Goal: Task Accomplishment & Management: Use online tool/utility

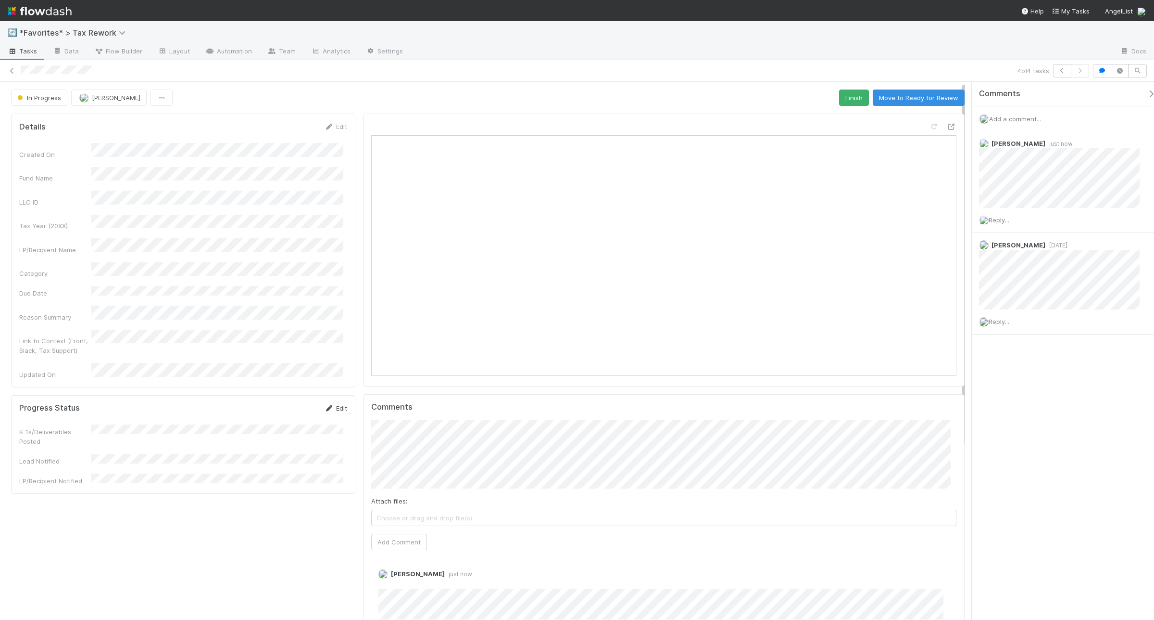
click at [333, 404] on link "Edit" at bounding box center [336, 408] width 23 height 8
click at [152, 441] on div "Yes" at bounding box center [219, 436] width 248 height 17
click at [147, 461] on div "Yes" at bounding box center [219, 466] width 248 height 17
click at [142, 487] on div "Yes" at bounding box center [219, 490] width 248 height 17
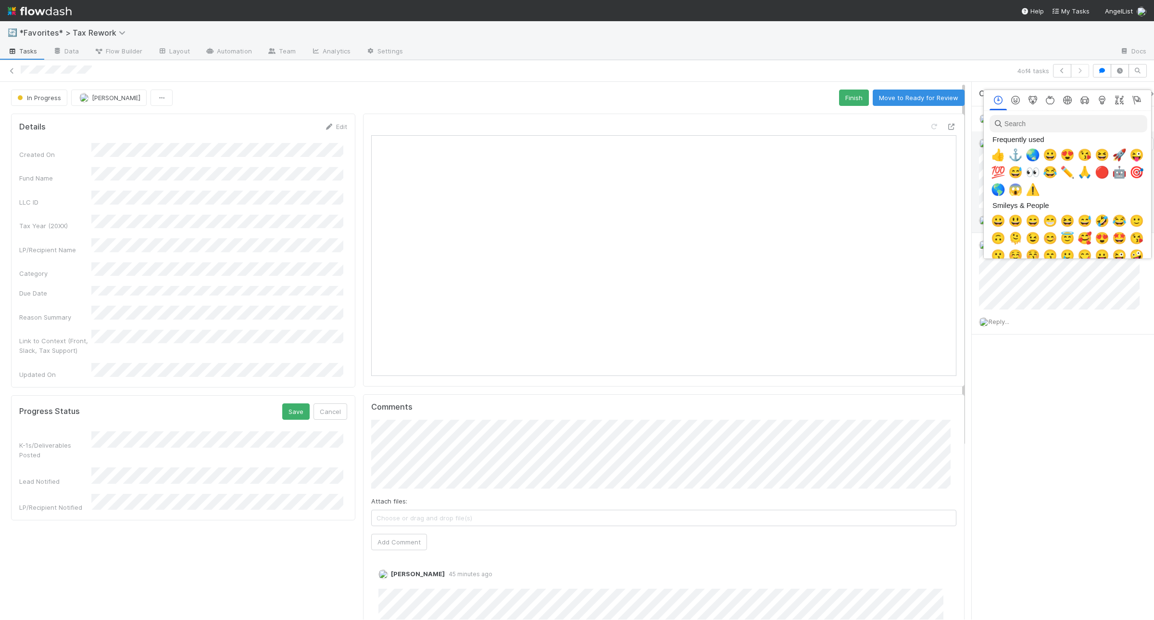
scroll to position [0, 5]
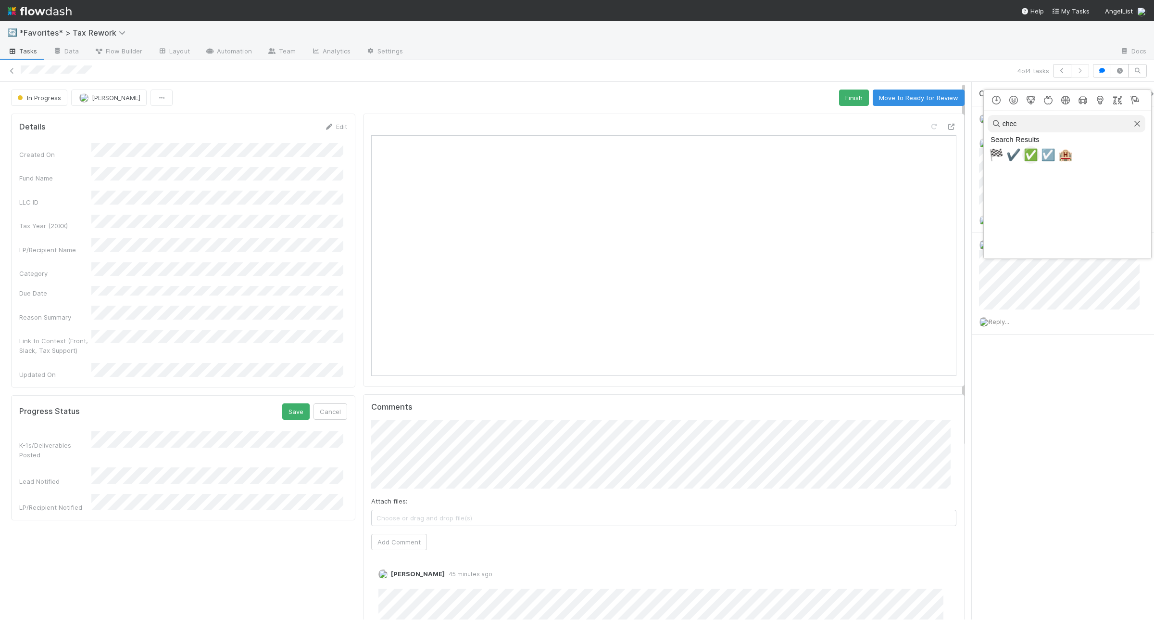
type input "chec"
click at [1026, 157] on span "✅" at bounding box center [1031, 154] width 14 height 13
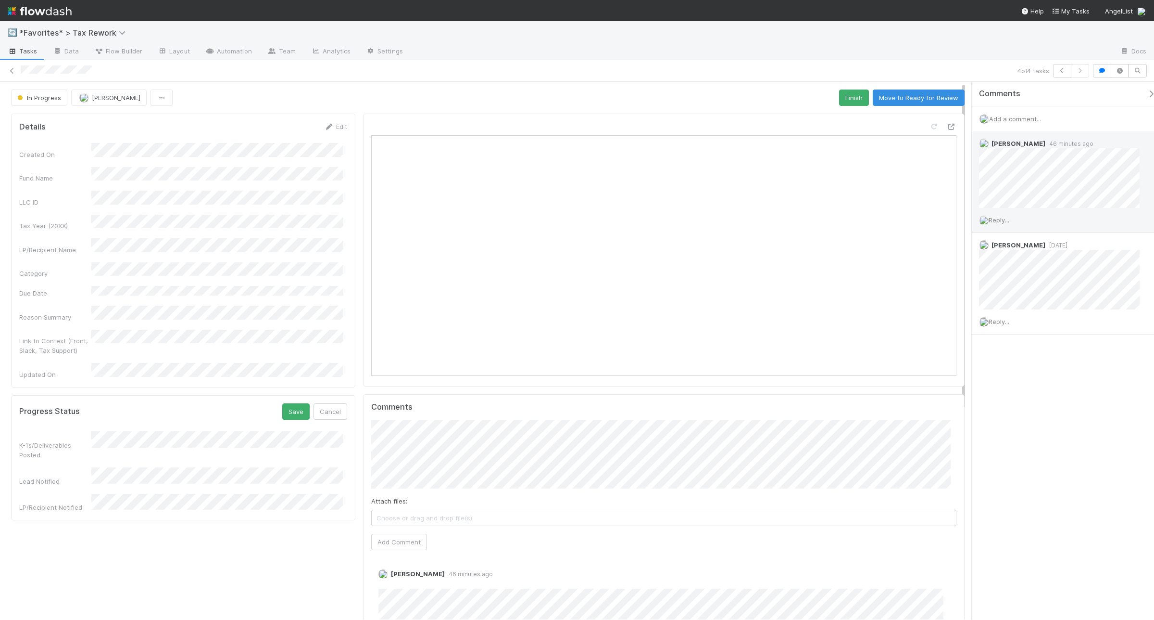
click at [1009, 220] on span "Reply..." at bounding box center [999, 220] width 21 height 8
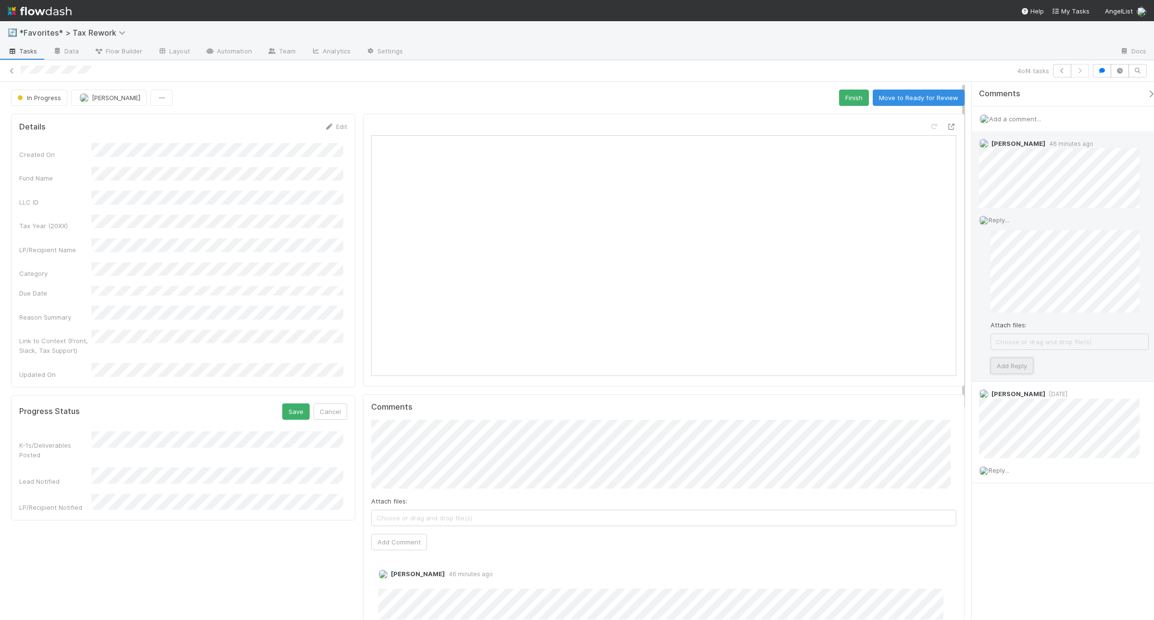
click at [1017, 369] on button "Add Reply" at bounding box center [1012, 365] width 43 height 16
click at [299, 403] on button "Save" at bounding box center [295, 411] width 27 height 16
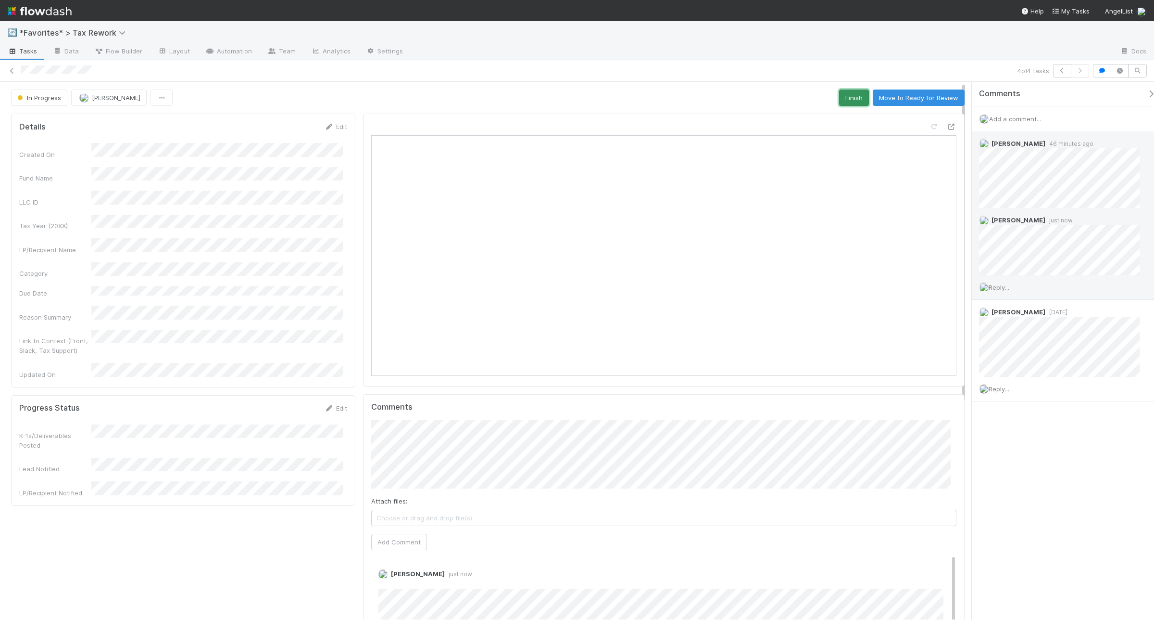
click at [844, 97] on button "Finish" at bounding box center [854, 97] width 30 height 16
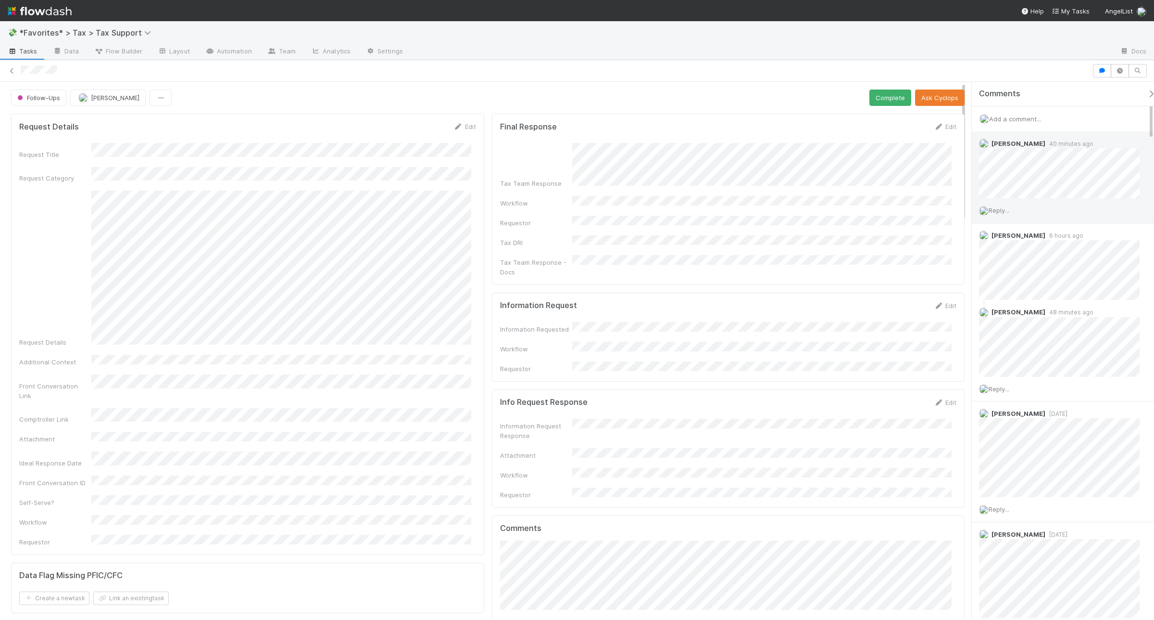
click at [1008, 213] on span "Reply..." at bounding box center [999, 210] width 21 height 8
click at [1027, 450] on button "Add Reply" at bounding box center [1012, 452] width 43 height 16
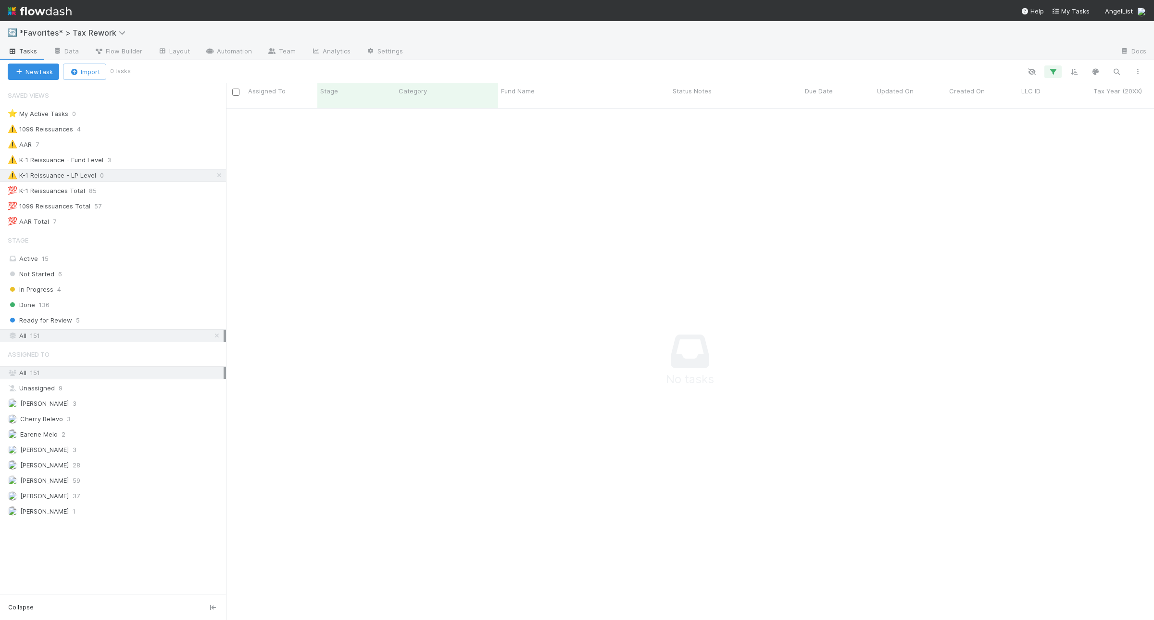
scroll to position [501, 910]
click at [161, 161] on div "⚠️ K-1 Reissuance - Fund Level 3" at bounding box center [117, 160] width 218 height 12
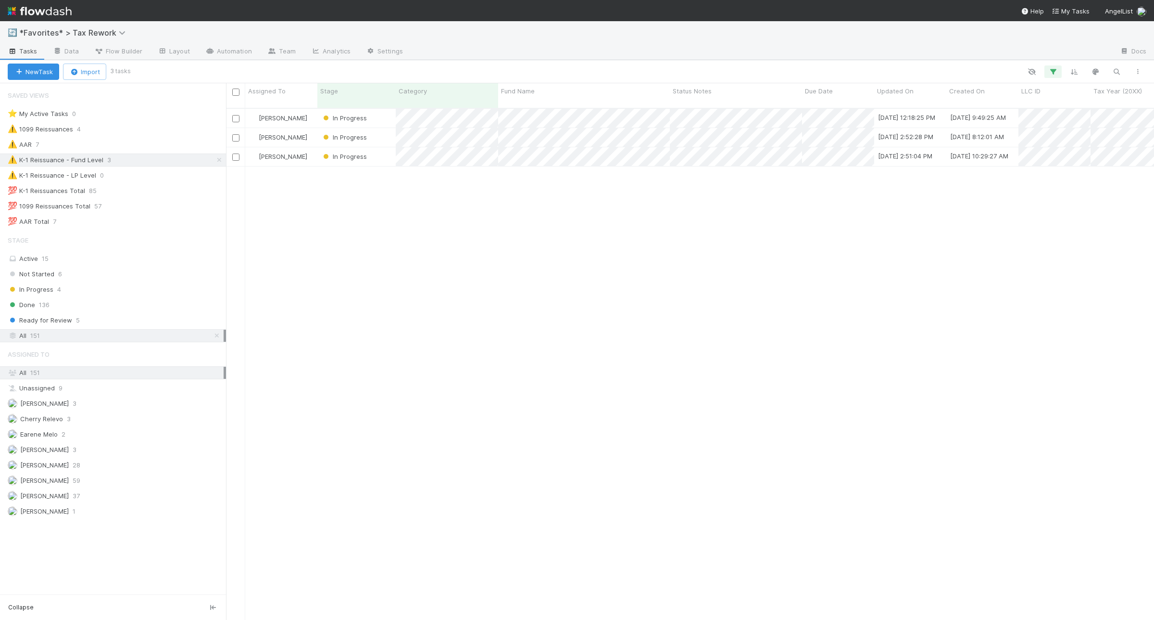
scroll to position [510, 919]
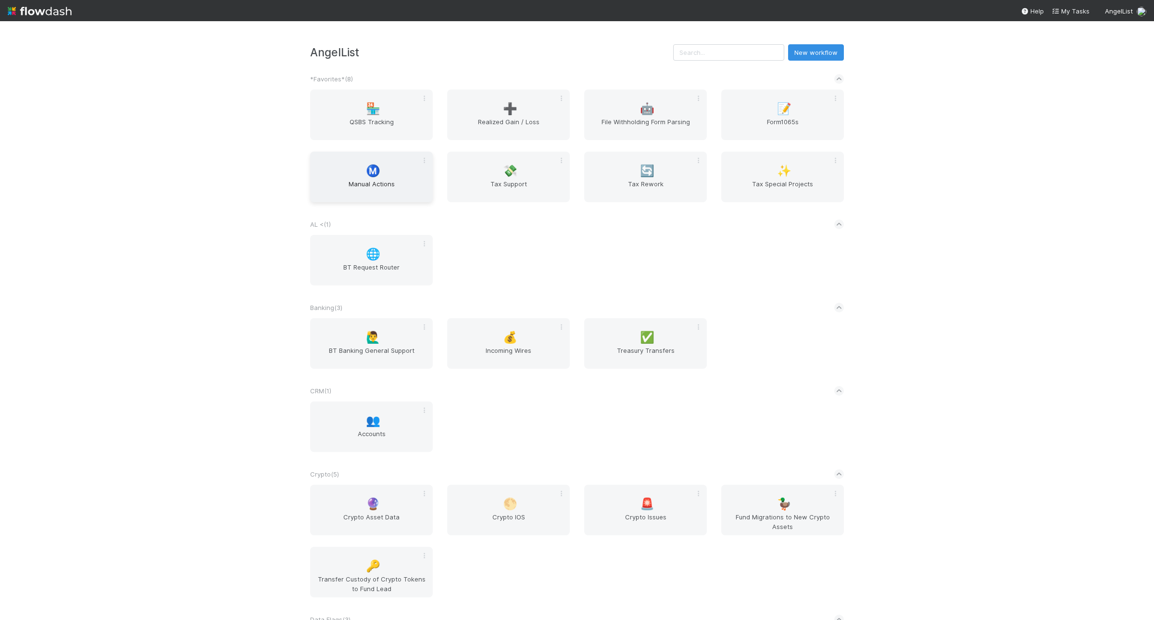
click at [366, 169] on span "Ⓜ️" at bounding box center [373, 171] width 14 height 13
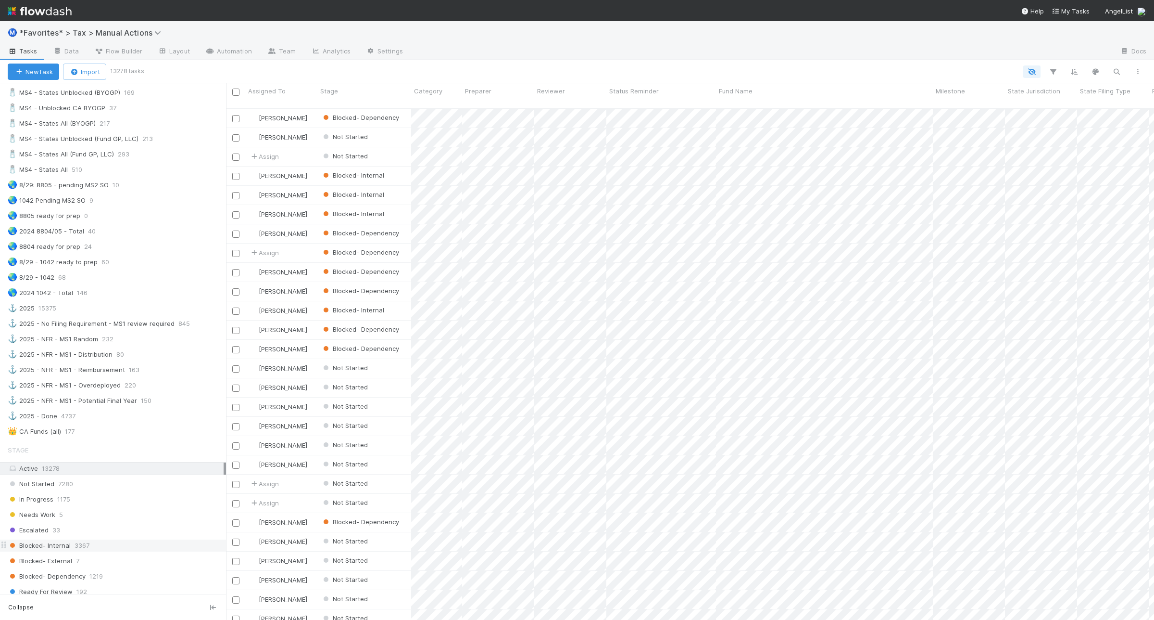
scroll to position [661, 0]
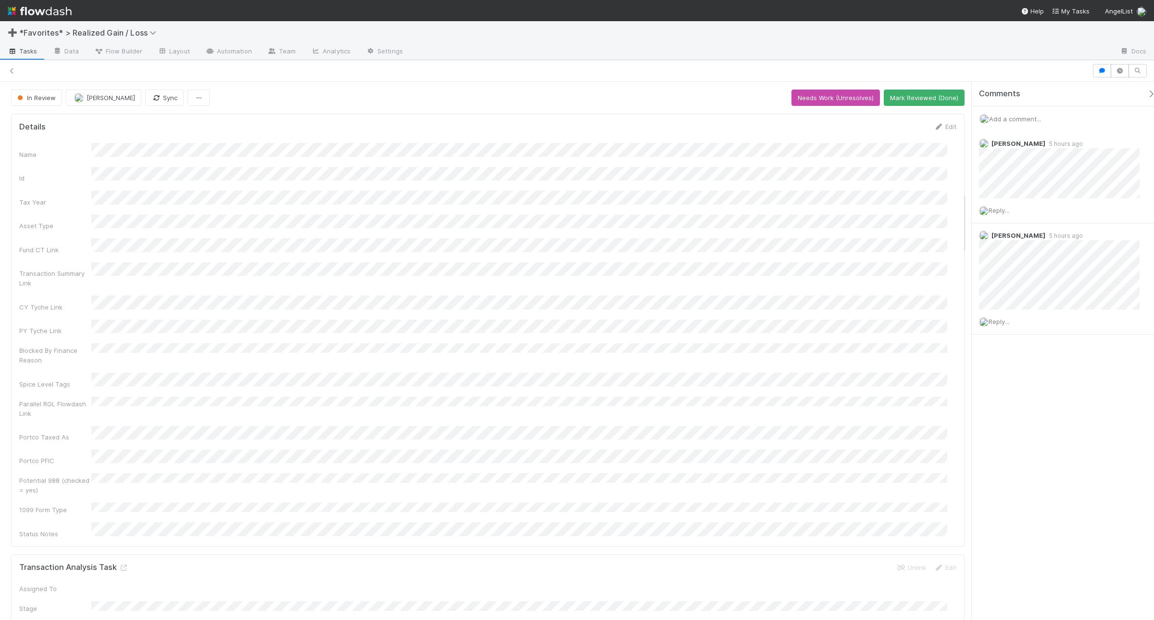
scroll to position [962, 0]
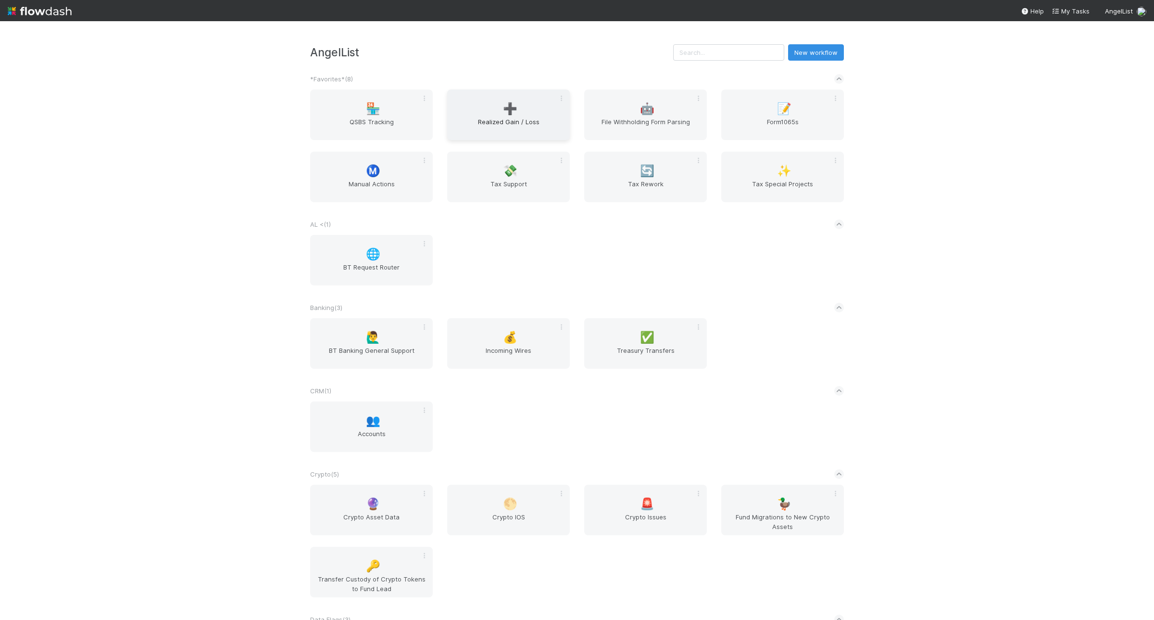
click at [493, 106] on div "➕ Realized Gain / Loss" at bounding box center [508, 114] width 123 height 51
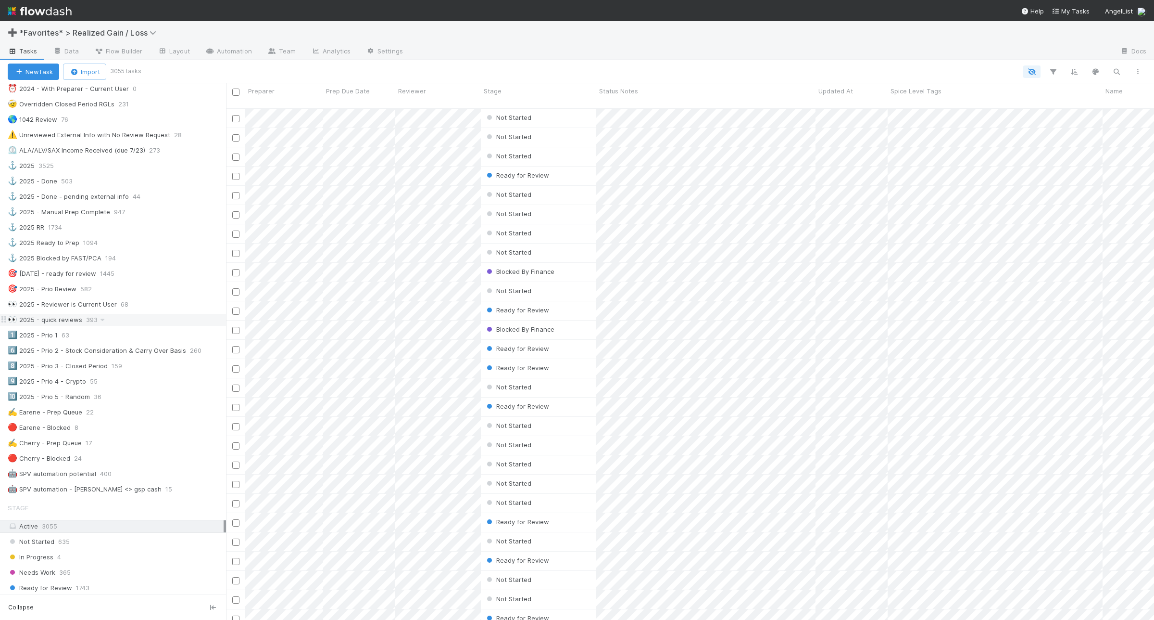
scroll to position [180, 0]
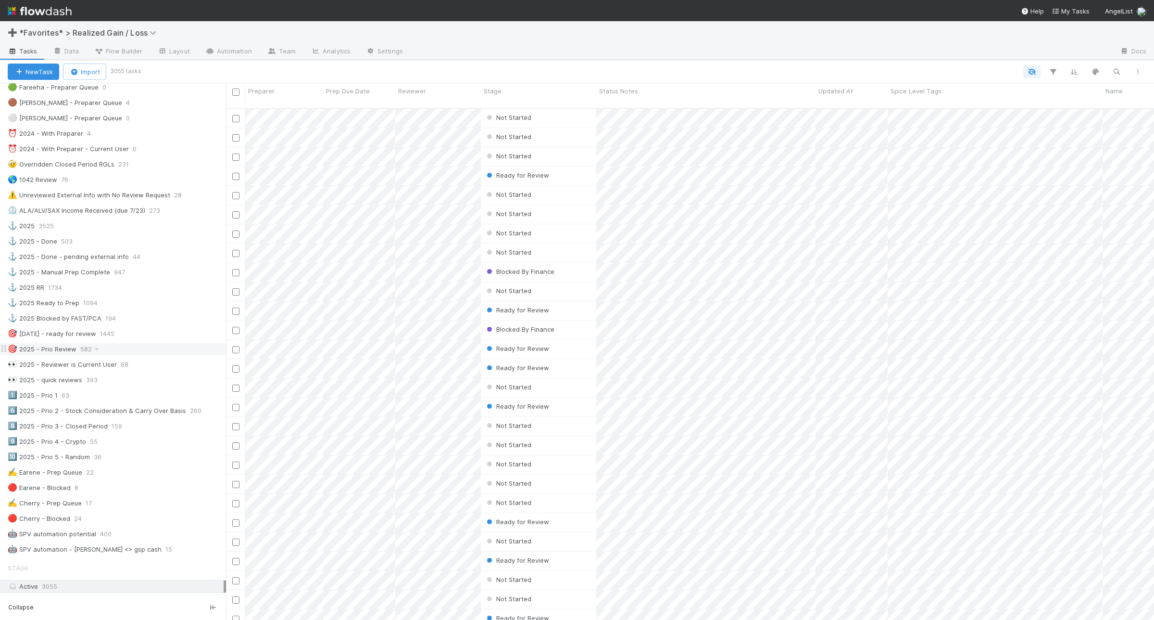
click at [165, 355] on div "🎯 2025 - Prio Review 582" at bounding box center [117, 349] width 218 height 12
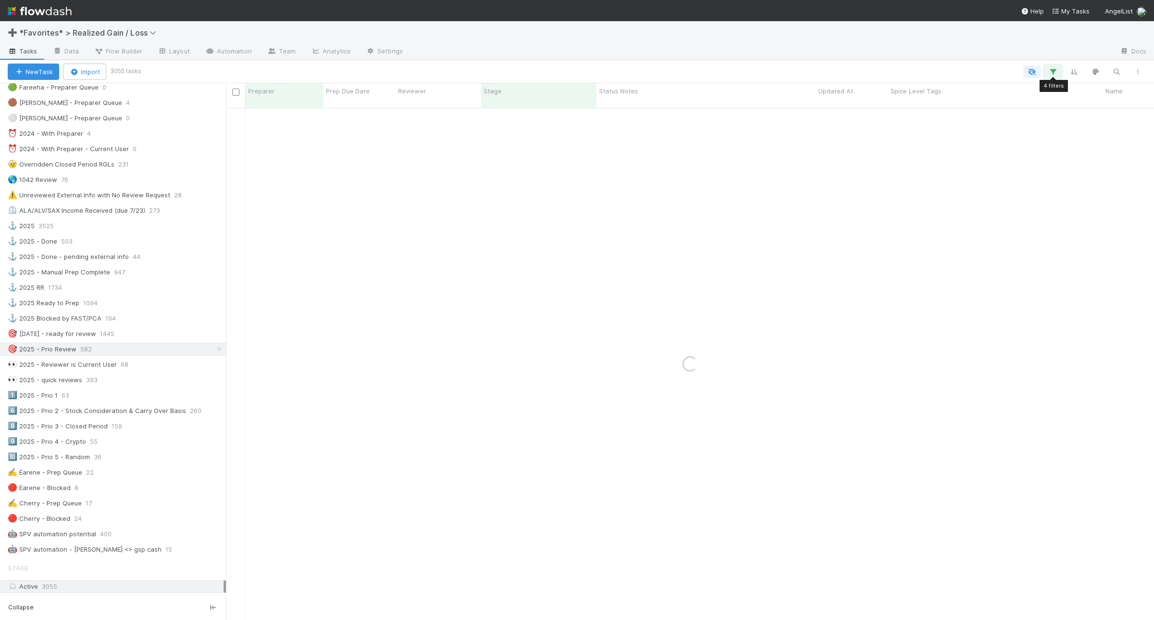
click at [1050, 75] on icon "button" at bounding box center [1054, 71] width 10 height 9
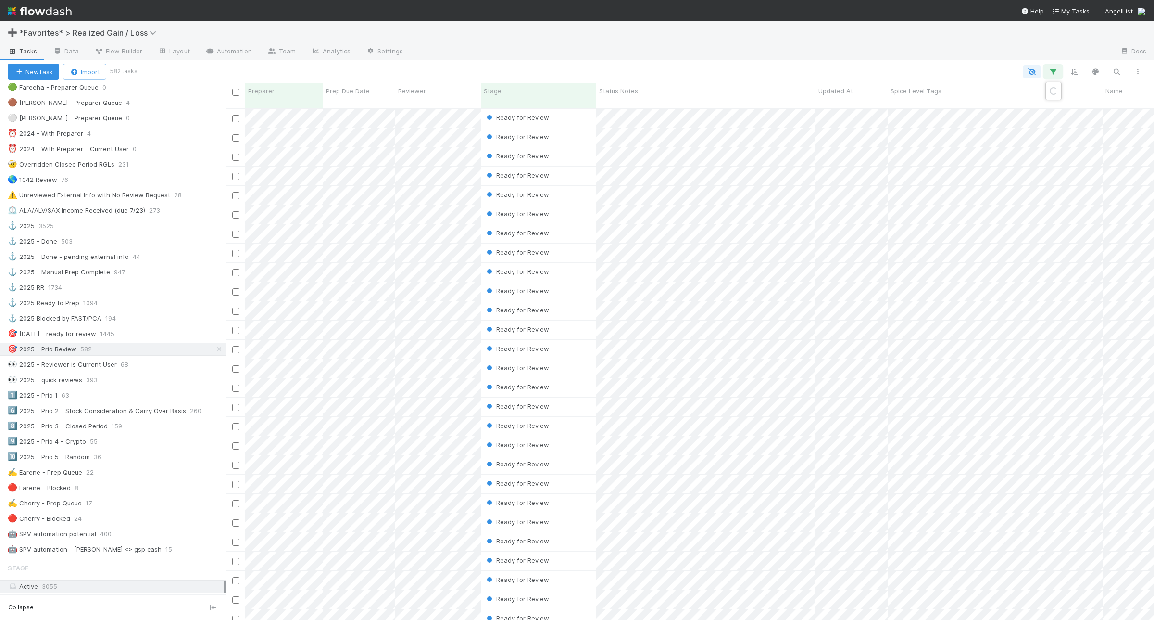
scroll to position [510, 919]
click at [789, 213] on link "And.." at bounding box center [782, 213] width 30 height 14
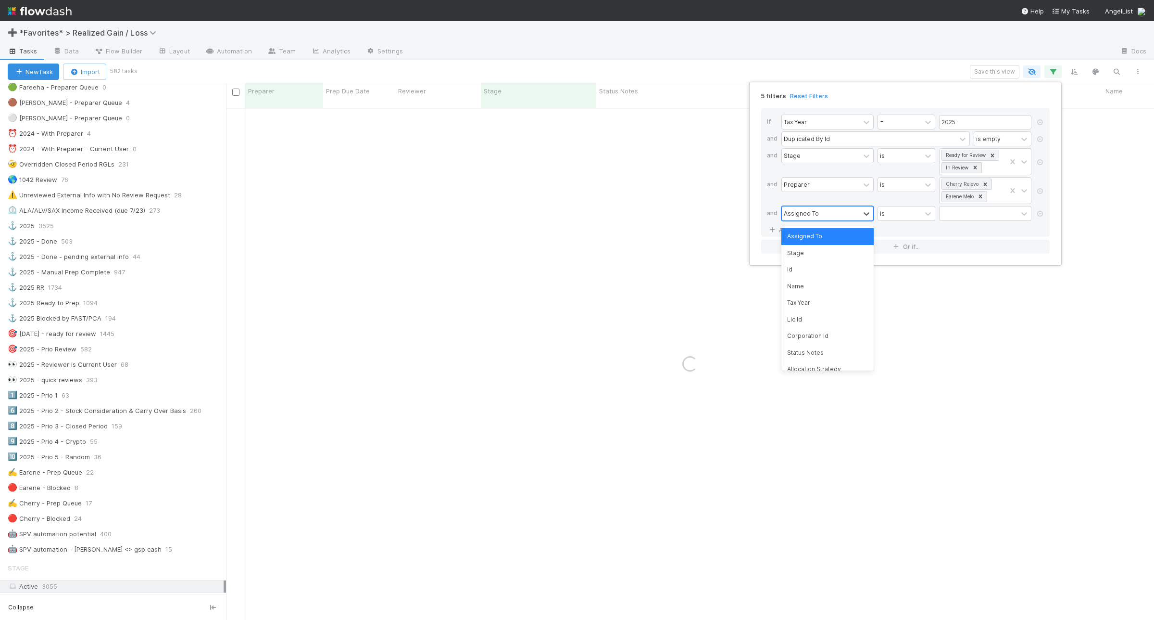
click at [824, 215] on div "Assigned To" at bounding box center [821, 213] width 78 height 14
type input "review"
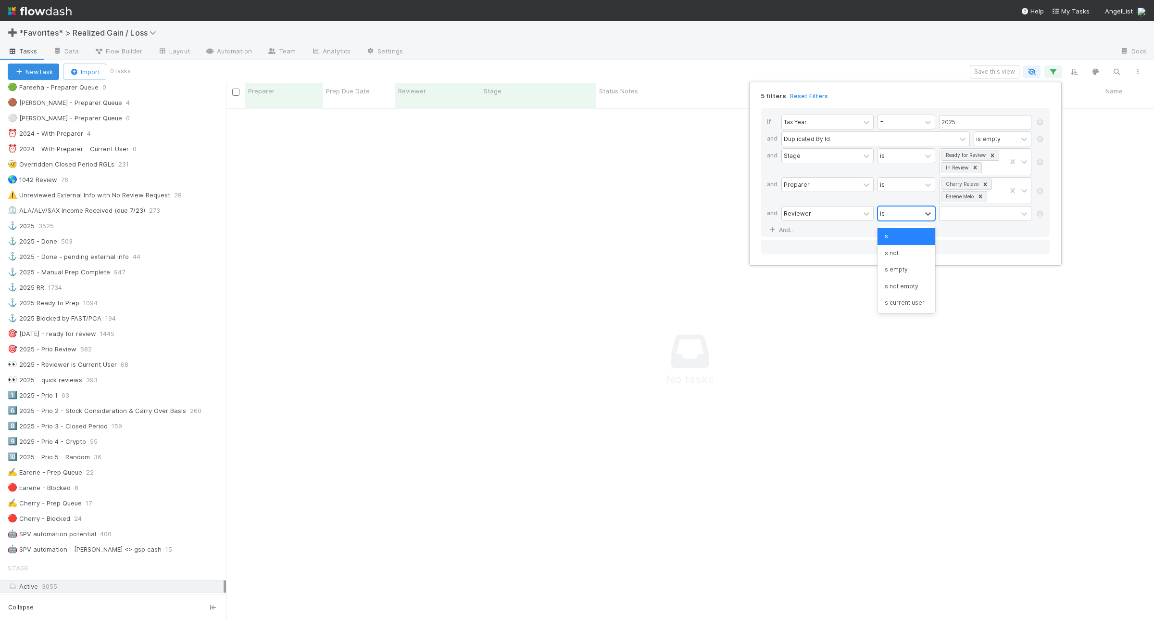
click at [893, 215] on div "is" at bounding box center [899, 213] width 43 height 14
click at [913, 263] on div "is empty" at bounding box center [907, 269] width 58 height 16
click at [785, 231] on link "And.." at bounding box center [782, 230] width 30 height 14
click at [812, 231] on div "Assigned To" at bounding box center [801, 230] width 35 height 9
click at [814, 224] on div "Assigned To" at bounding box center [821, 230] width 78 height 14
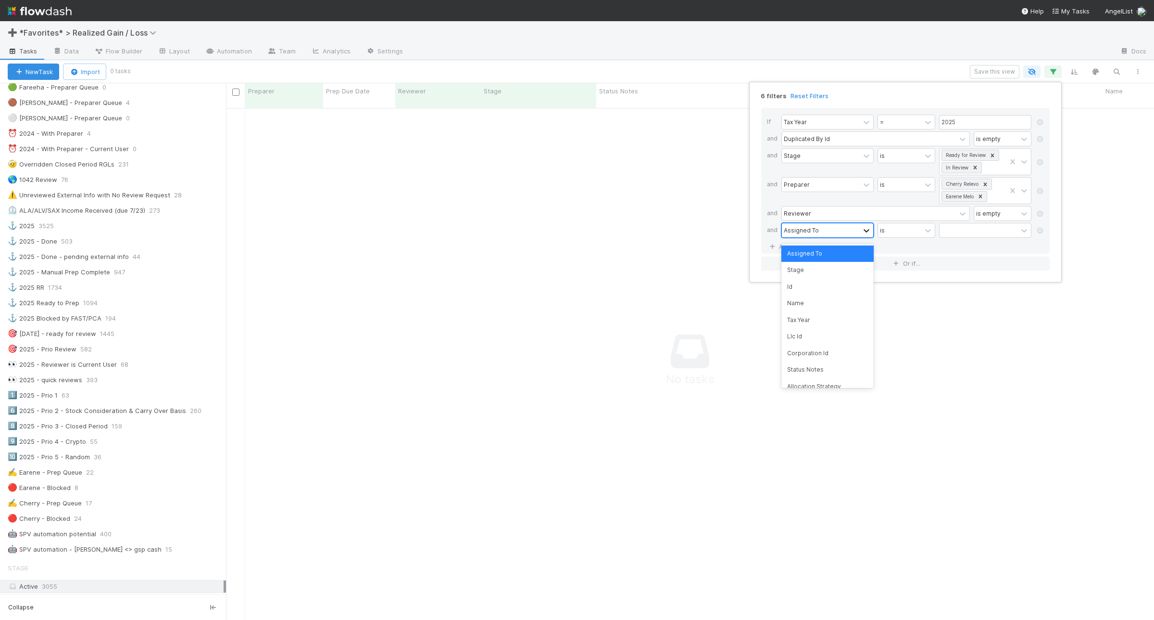
click at [862, 235] on icon at bounding box center [867, 231] width 10 height 10
click at [852, 236] on div "Assigned To" at bounding box center [821, 230] width 78 height 14
click at [864, 235] on icon at bounding box center [867, 231] width 10 height 10
type input "paral"
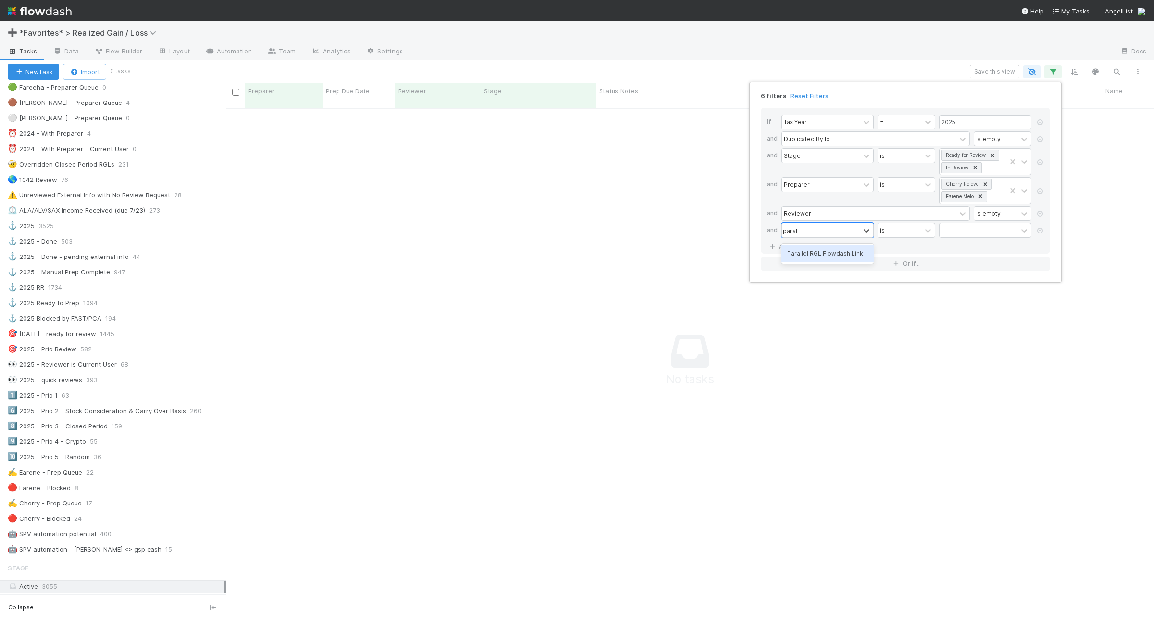
click at [858, 251] on div "Parallel RGL Flowdash Link" at bounding box center [828, 253] width 92 height 16
click at [903, 237] on div "contains" at bounding box center [899, 230] width 43 height 14
click at [897, 375] on div "is empty" at bounding box center [907, 378] width 58 height 16
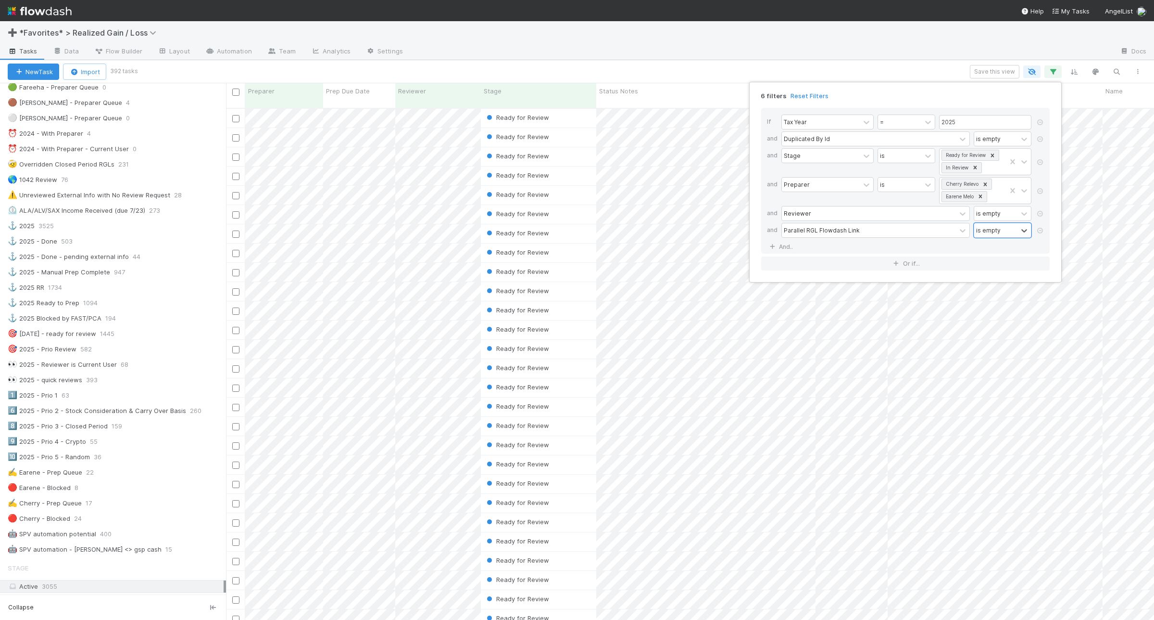
click at [540, 74] on div "6 filters Reset Filters If Tax Year = 2025 and Duplicated By Id is empty and St…" at bounding box center [577, 310] width 1154 height 620
click at [946, 89] on div "Spice Level Tags" at bounding box center [996, 91] width 210 height 10
click at [941, 109] on div "Sort A → Z" at bounding box center [946, 109] width 110 height 14
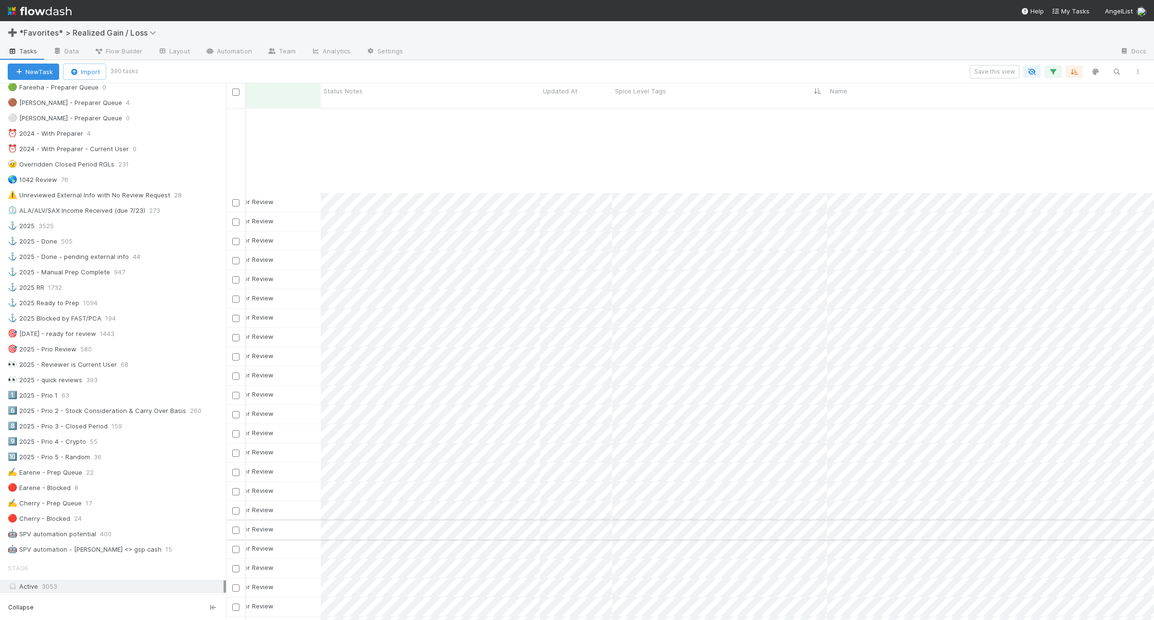
scroll to position [902, 276]
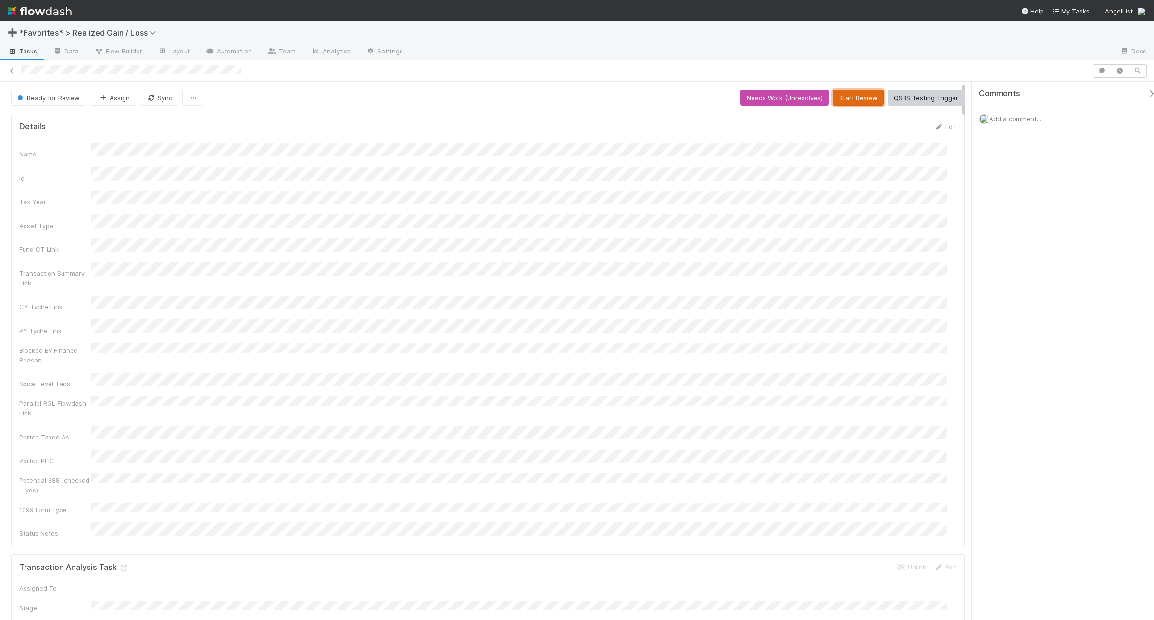
click at [844, 97] on button "Start Review" at bounding box center [858, 97] width 51 height 16
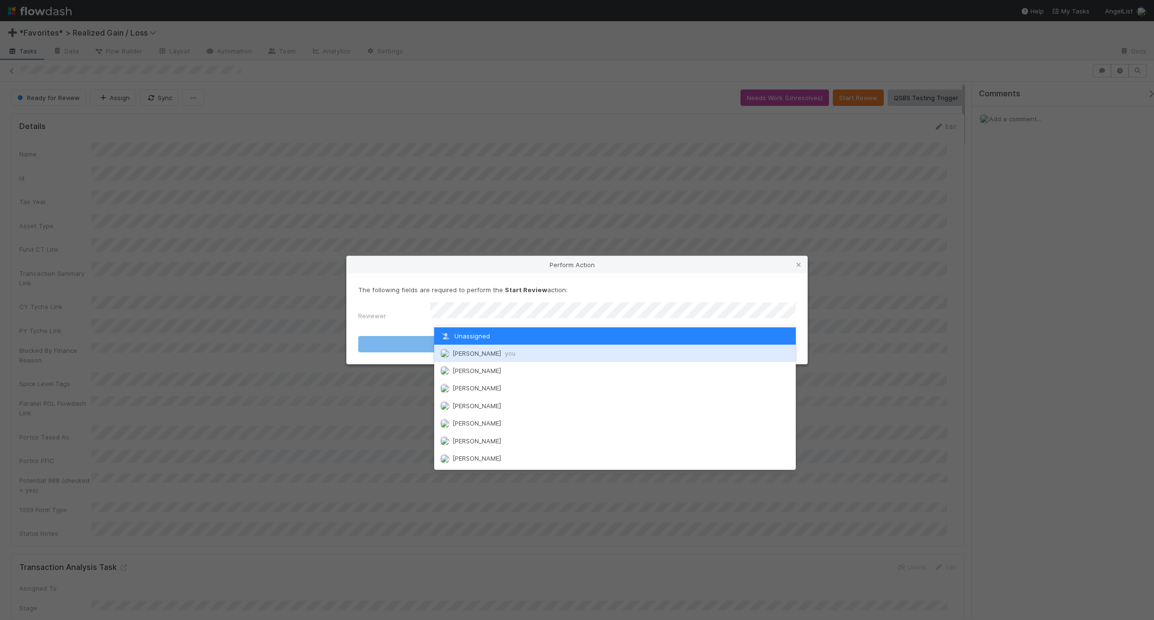
click at [507, 350] on span "you" at bounding box center [510, 353] width 11 height 8
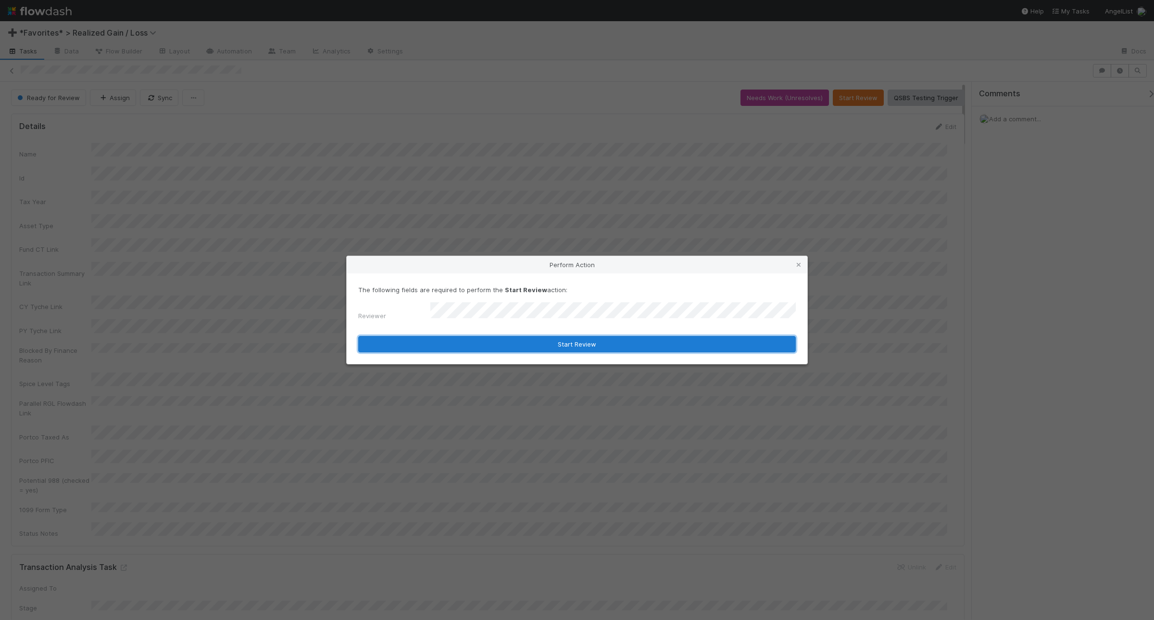
click at [512, 344] on button "Start Review" at bounding box center [577, 344] width 438 height 16
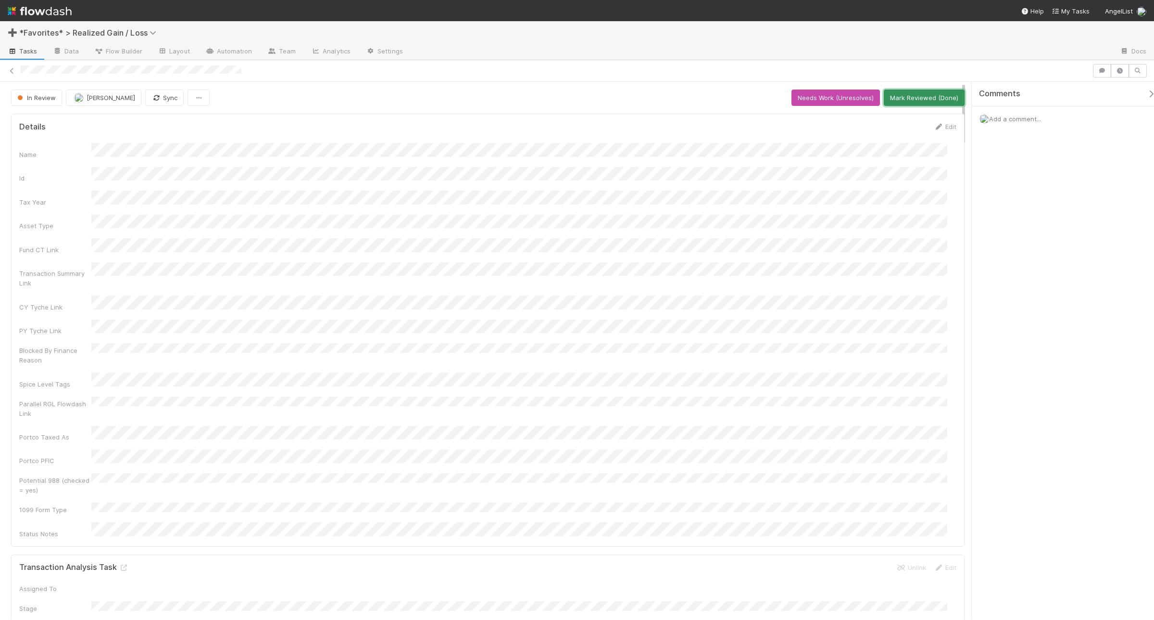
click at [923, 101] on button "Mark Reviewed (Done)" at bounding box center [924, 97] width 81 height 16
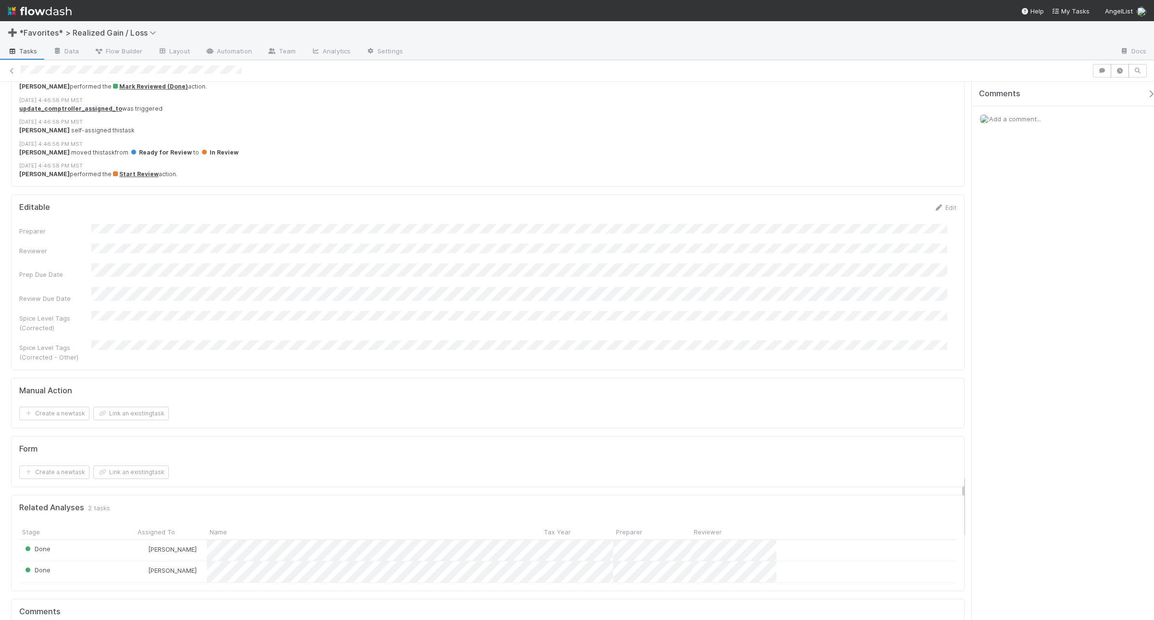
scroll to position [3427, 0]
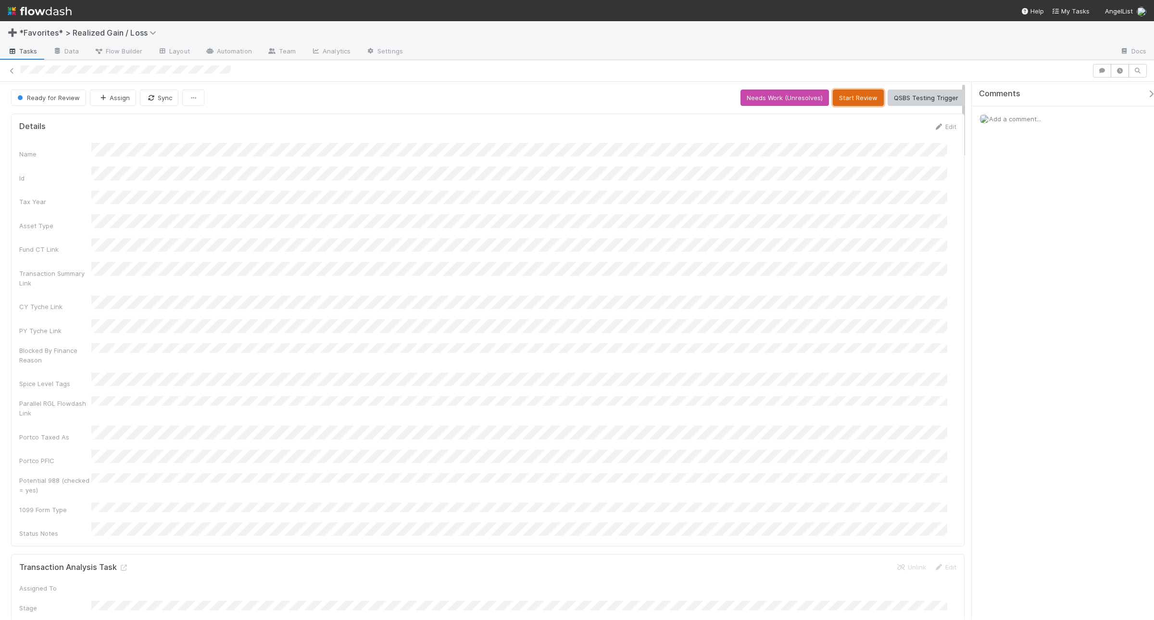
click at [861, 106] on button "Start Review" at bounding box center [858, 97] width 51 height 16
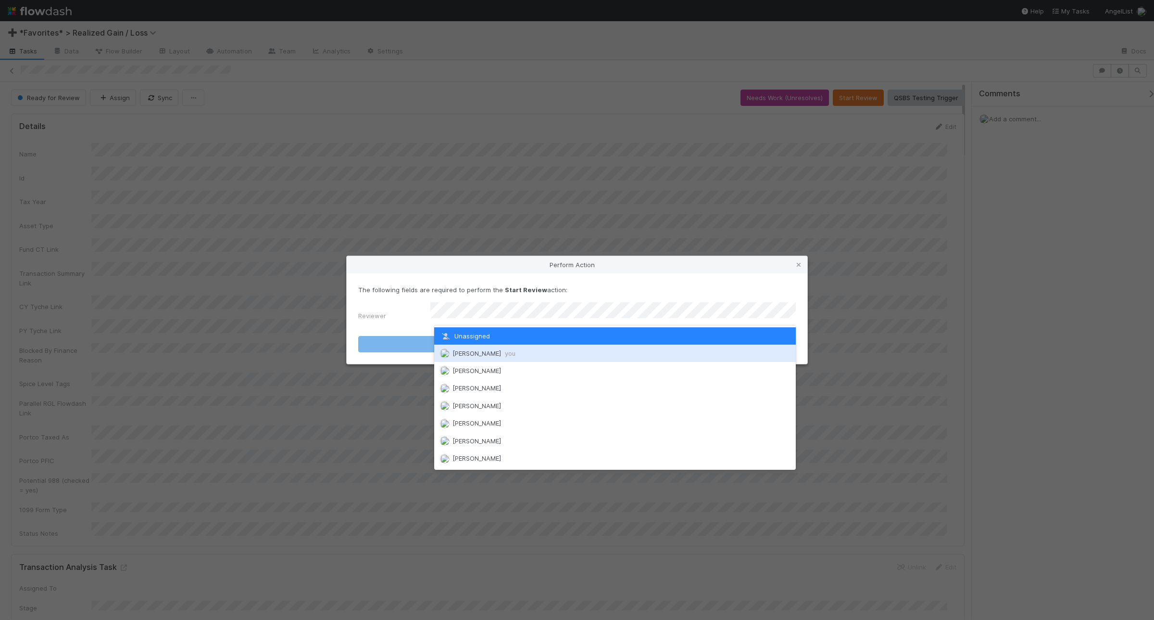
click at [620, 352] on div "[PERSON_NAME] you" at bounding box center [615, 352] width 362 height 17
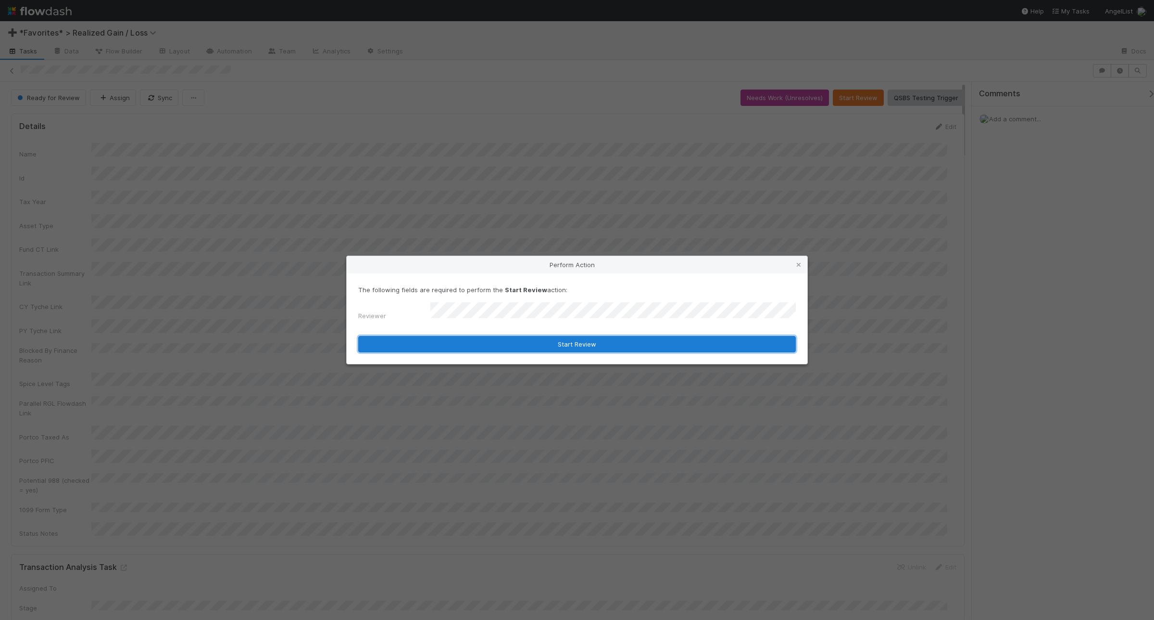
click at [621, 342] on button "Start Review" at bounding box center [577, 344] width 438 height 16
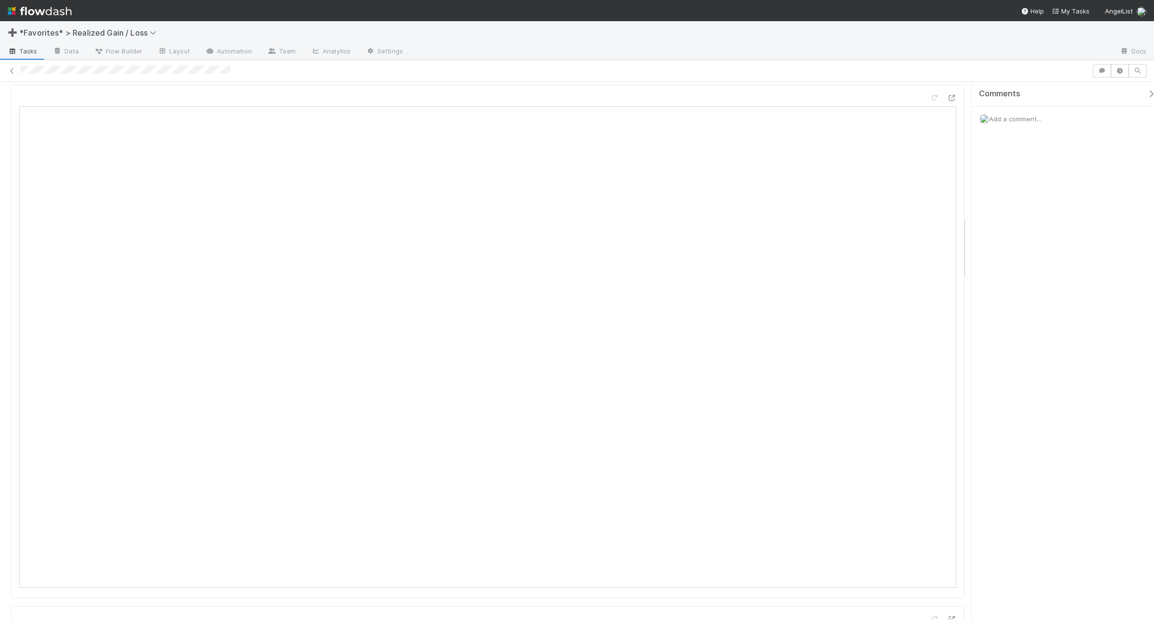
scroll to position [1142, 0]
click at [923, 117] on span "Add a comment..." at bounding box center [1015, 119] width 52 height 8
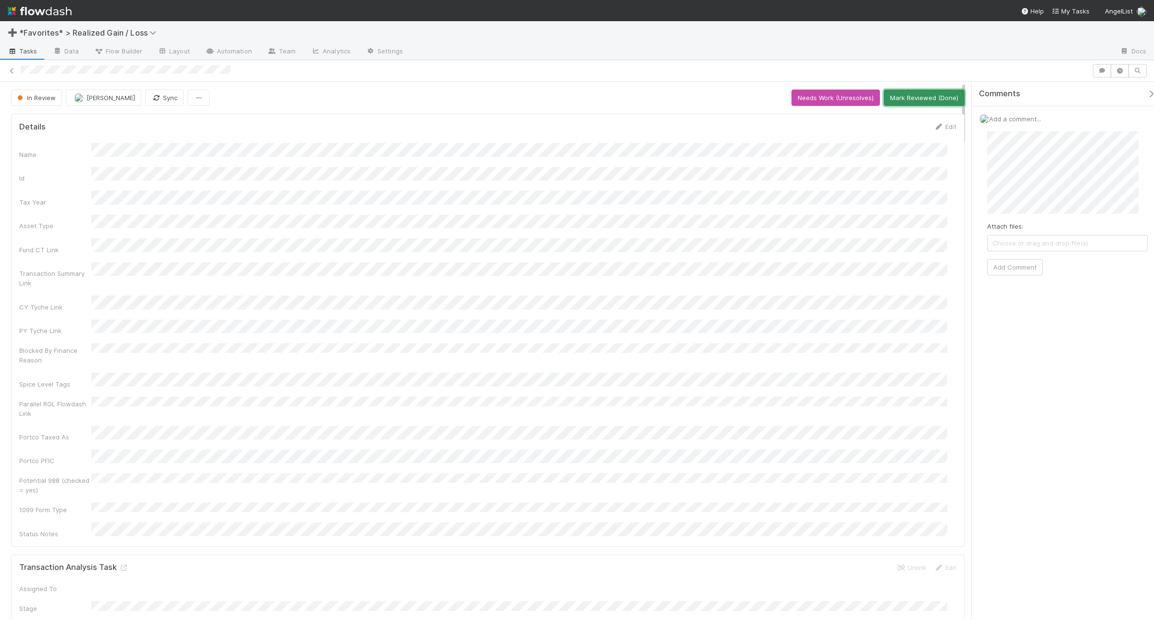
click at [918, 102] on button "Mark Reviewed (Done)" at bounding box center [924, 97] width 81 height 16
click at [923, 270] on button "Add Comment" at bounding box center [1016, 267] width 56 height 16
click at [844, 97] on button "Start Review" at bounding box center [858, 97] width 51 height 16
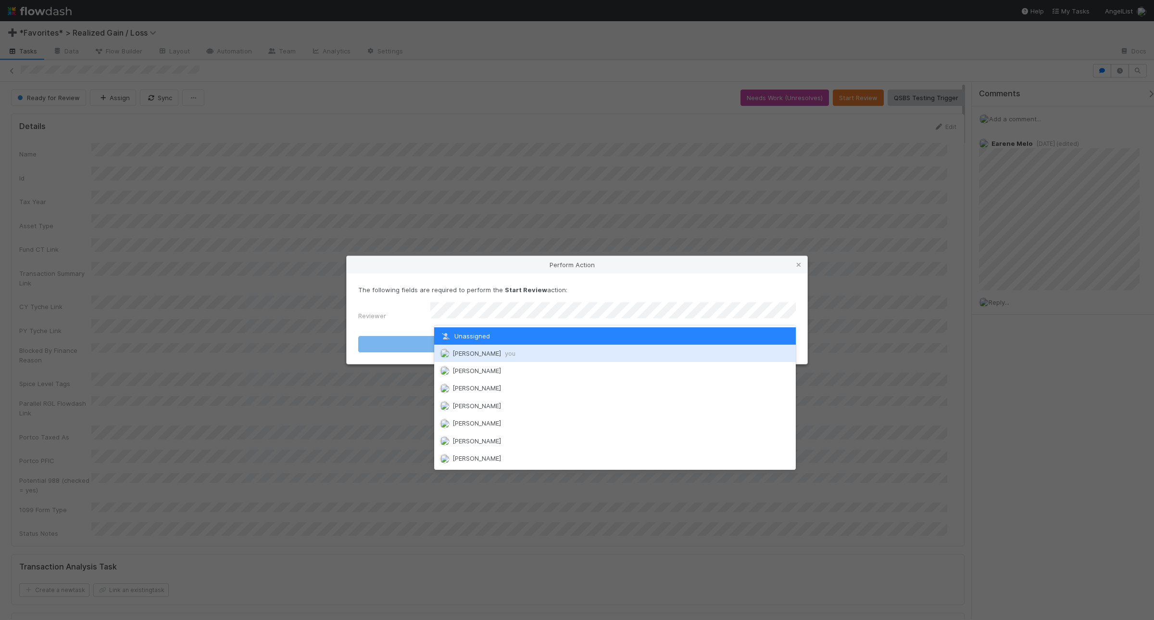
click at [553, 346] on div "Andrea Tidrow you" at bounding box center [615, 352] width 362 height 17
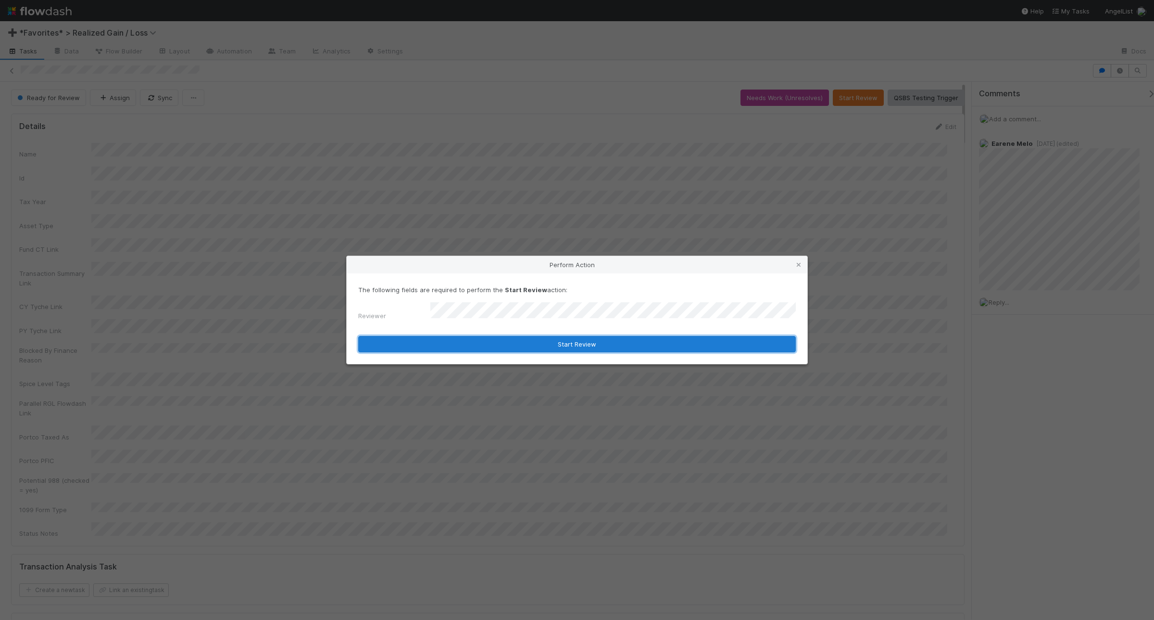
click at [557, 342] on button "Start Review" at bounding box center [577, 344] width 438 height 16
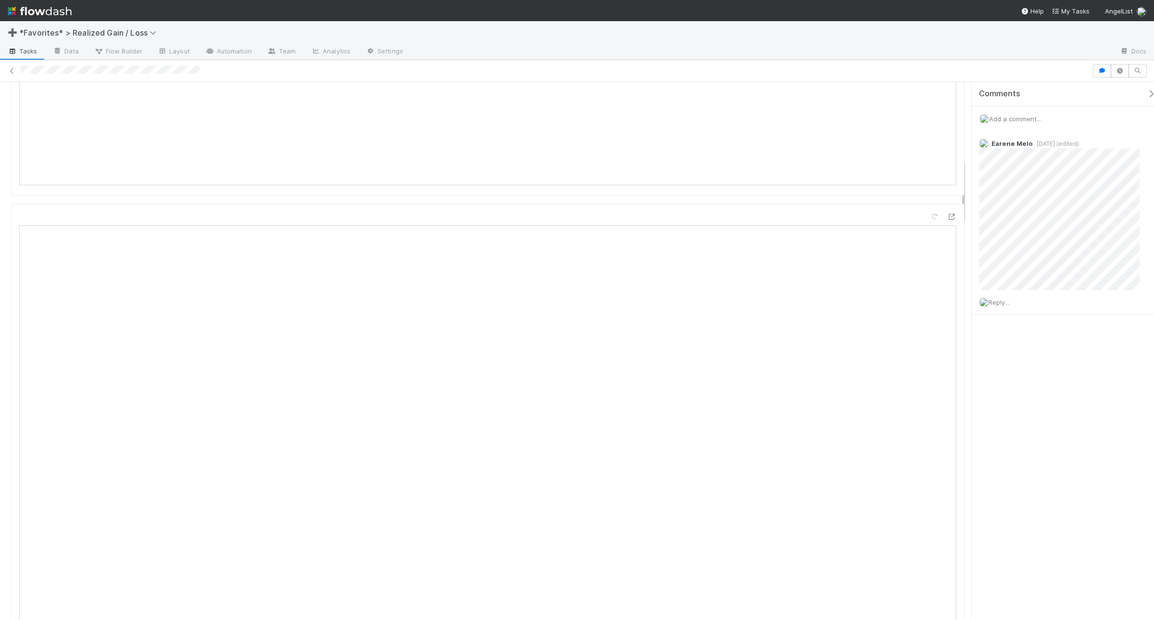
scroll to position [722, 0]
click at [923, 302] on span "Reply..." at bounding box center [999, 302] width 21 height 8
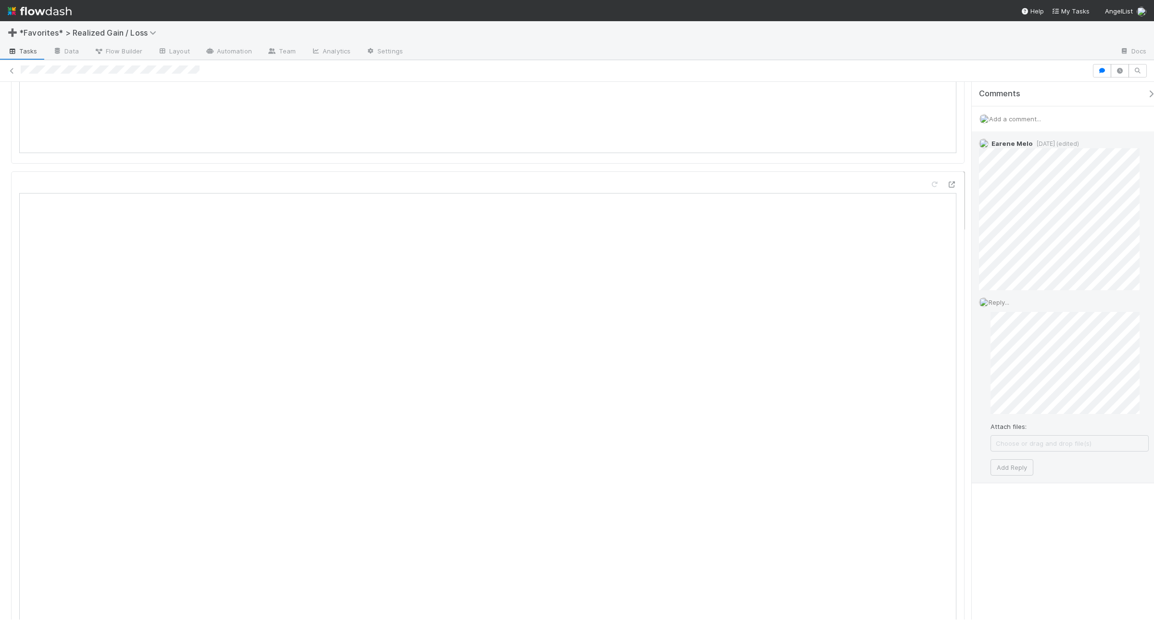
click at [923, 340] on div "Reply... Attach files: Choose or drag and drop file(s) Add Reply" at bounding box center [1064, 386] width 184 height 192
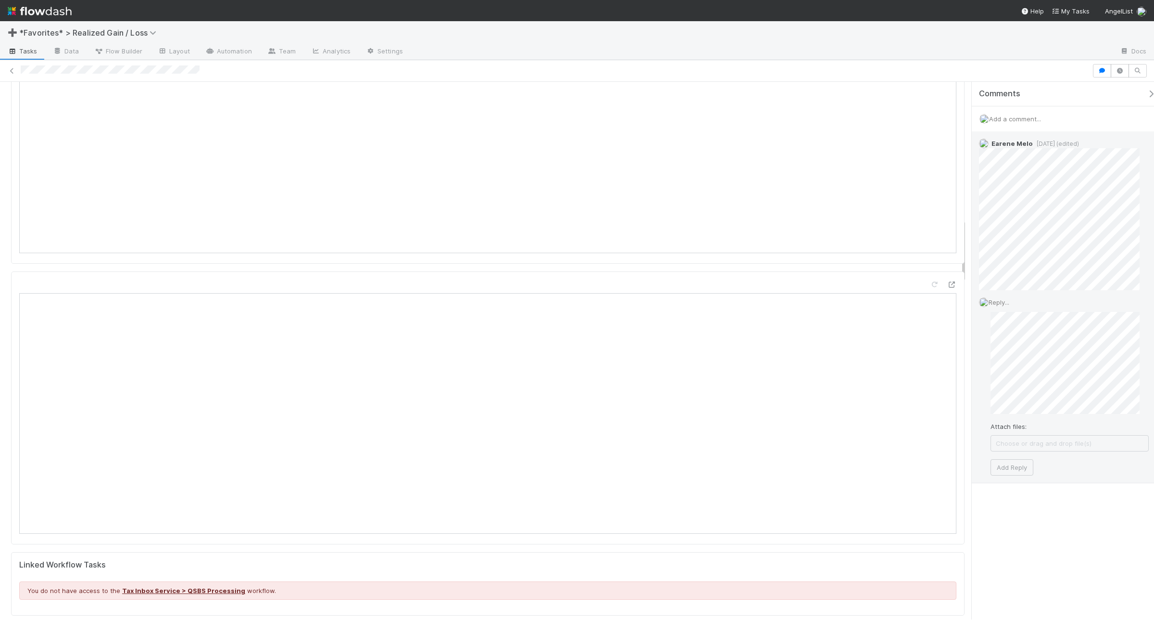
click at [923, 344] on div "Reply... Attach files: Choose or drag and drop file(s) Add Reply" at bounding box center [1064, 386] width 184 height 192
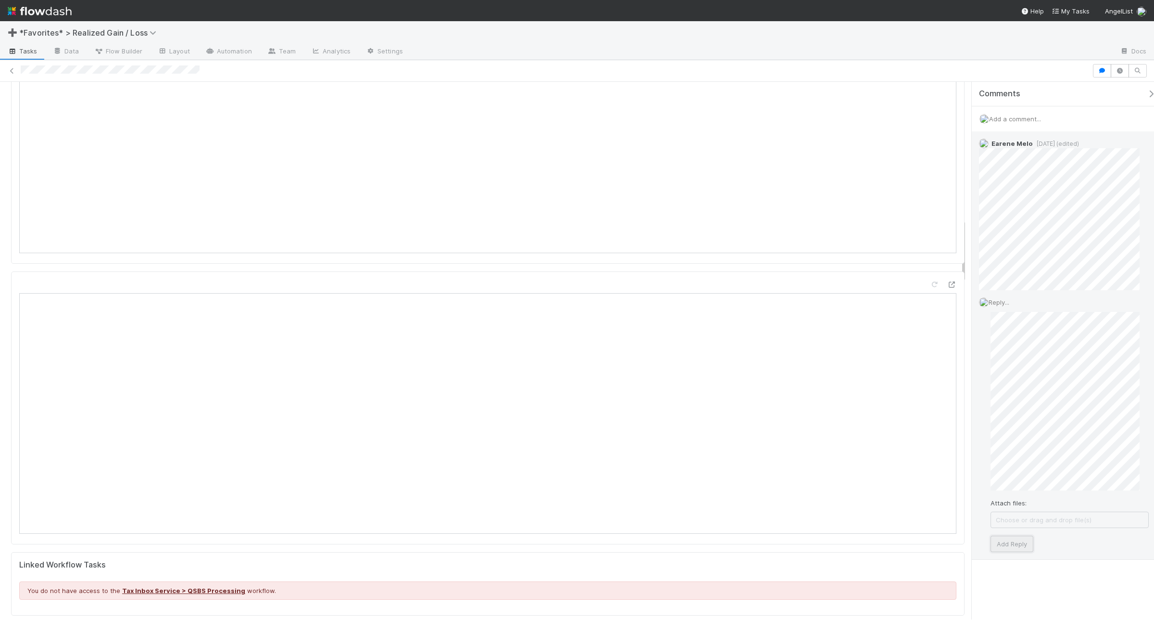
click at [923, 495] on button "Add Reply" at bounding box center [1012, 543] width 43 height 16
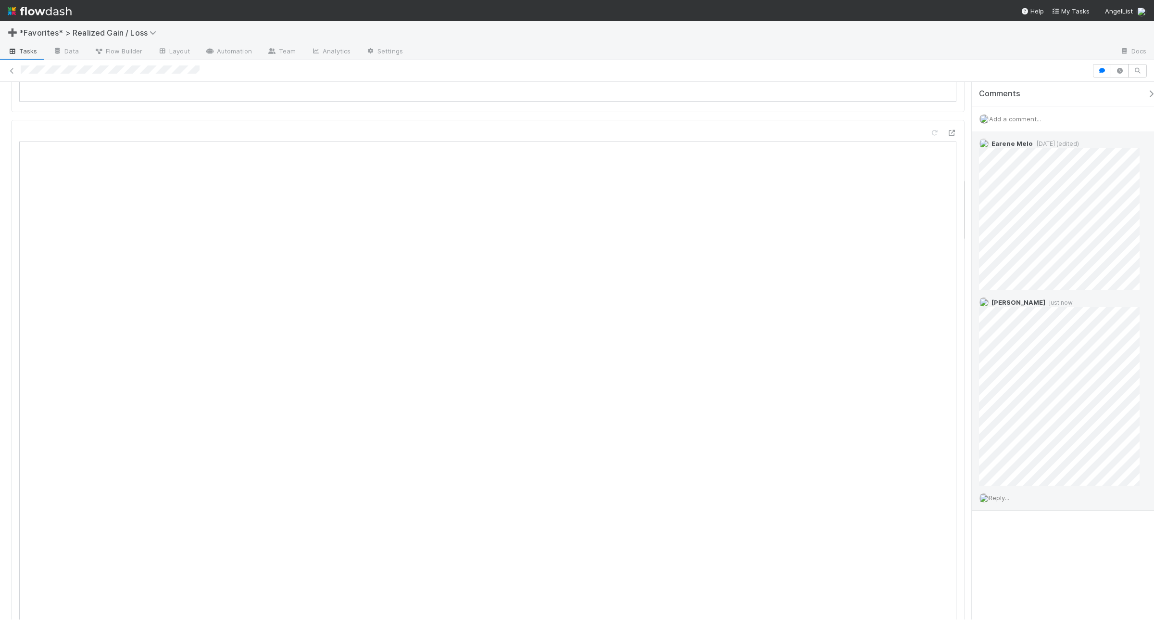
scroll to position [842, 0]
click at [923, 494] on span "Reply..." at bounding box center [999, 498] width 21 height 8
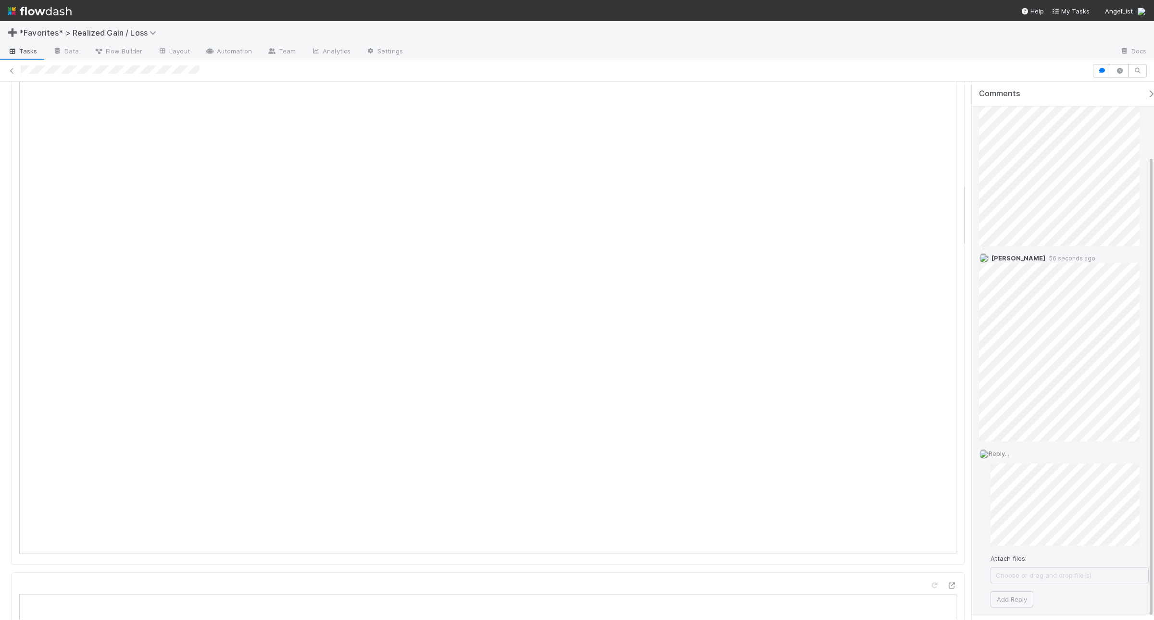
scroll to position [88, 0]
click at [923, 495] on button "Add Reply" at bounding box center [1012, 555] width 43 height 16
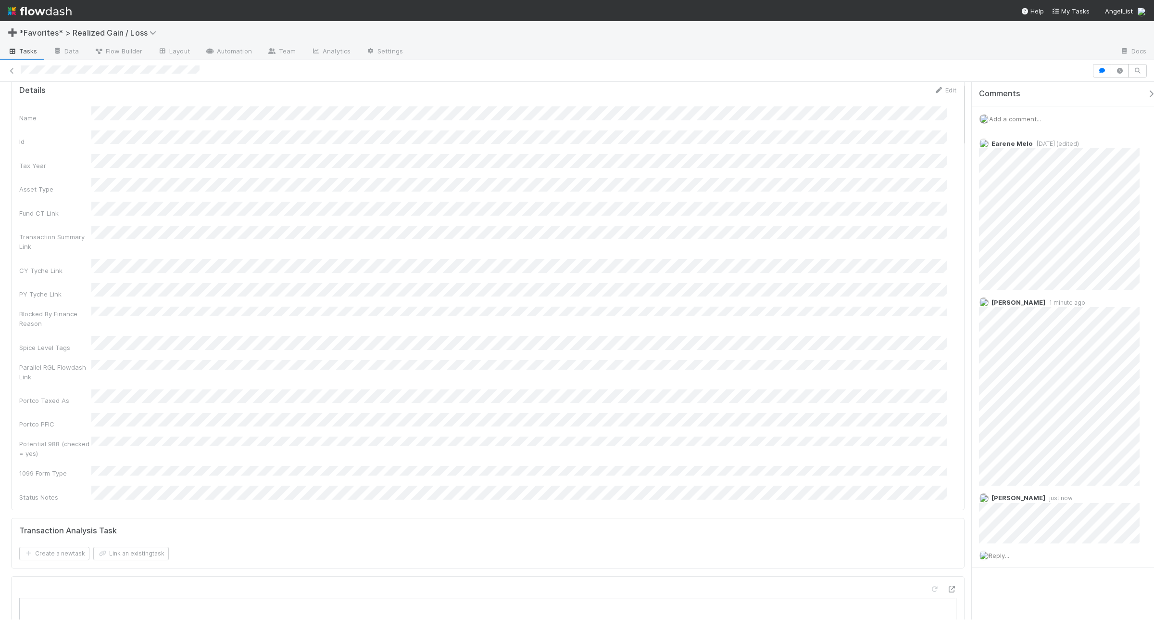
scroll to position [0, 0]
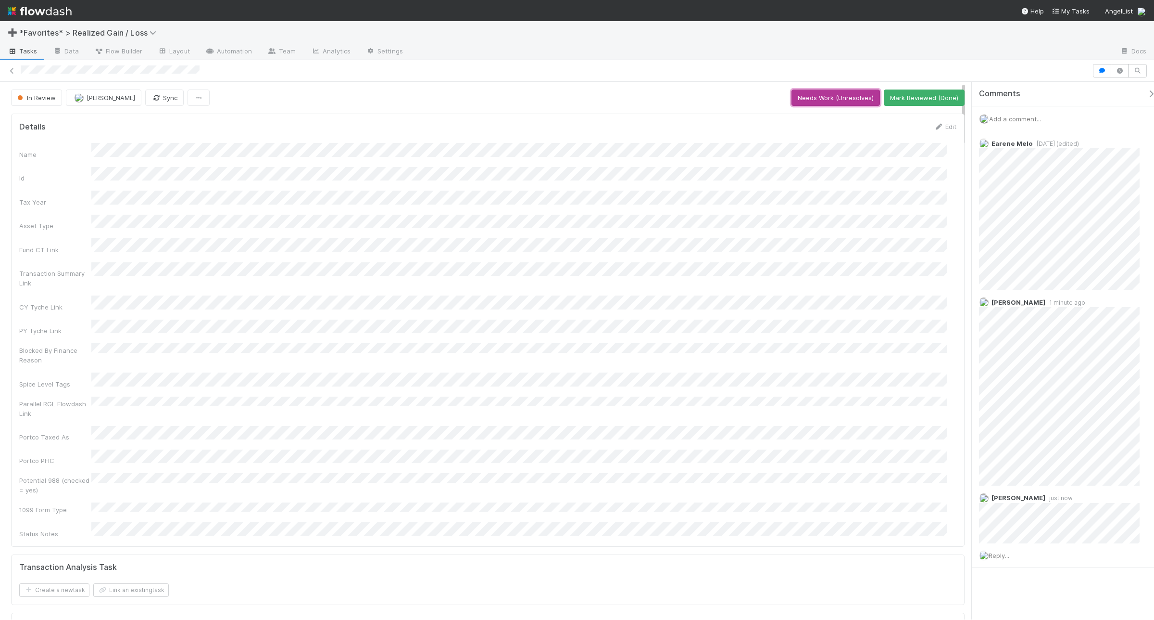
click at [808, 104] on button "Needs Work (Unresolves)" at bounding box center [836, 97] width 89 height 16
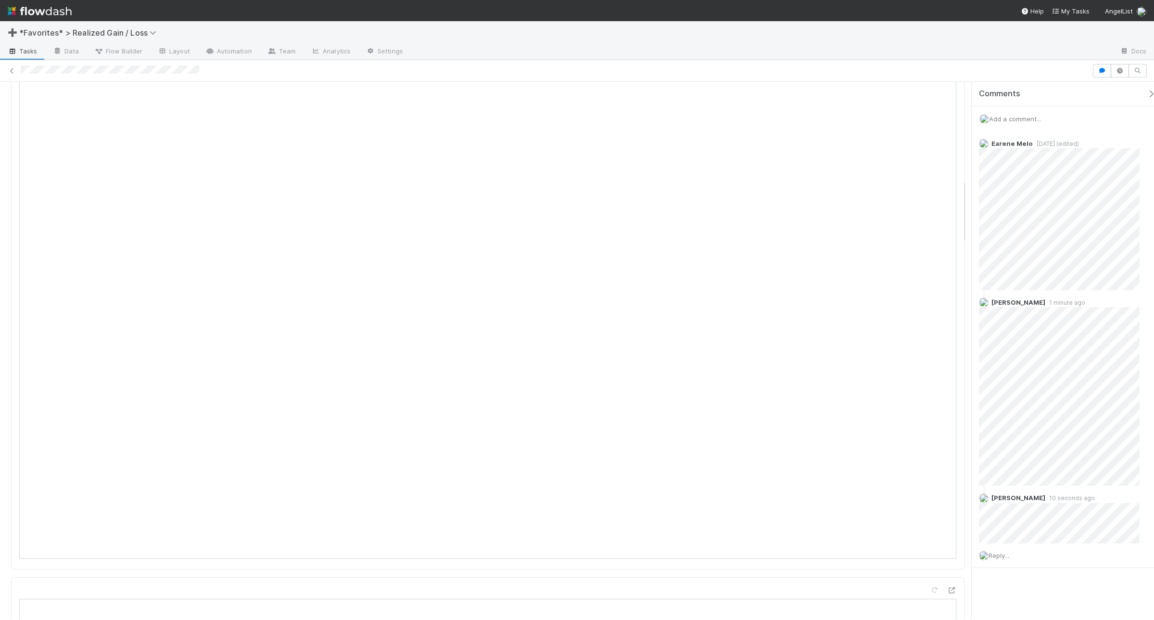
scroll to position [782, 0]
click at [923, 302] on icon at bounding box center [1136, 303] width 10 height 6
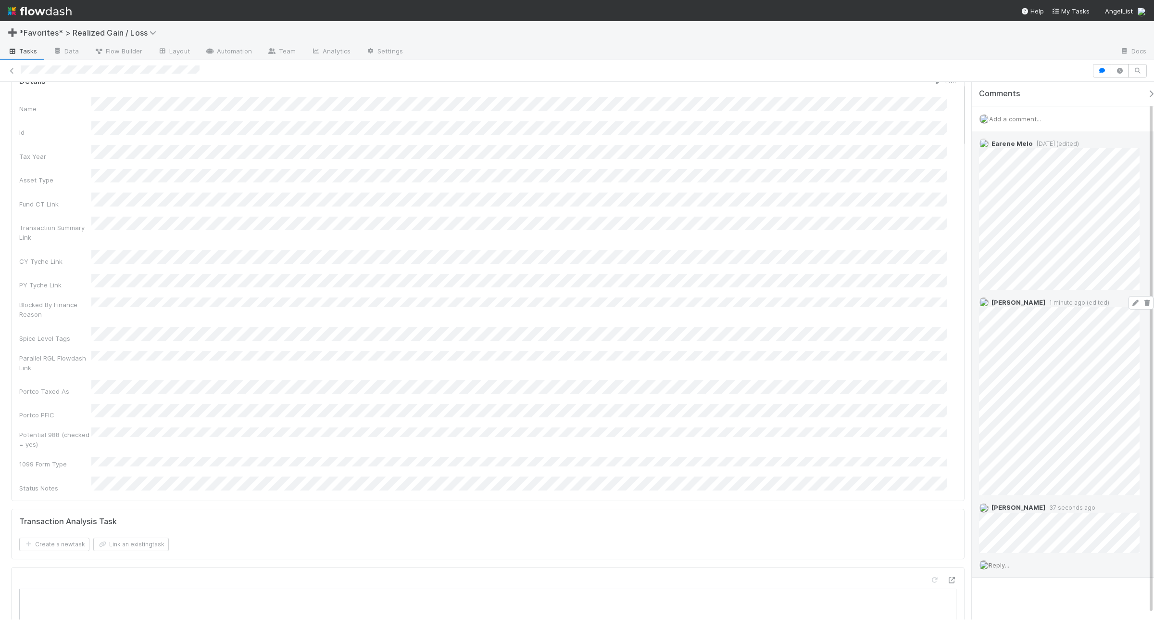
scroll to position [0, 0]
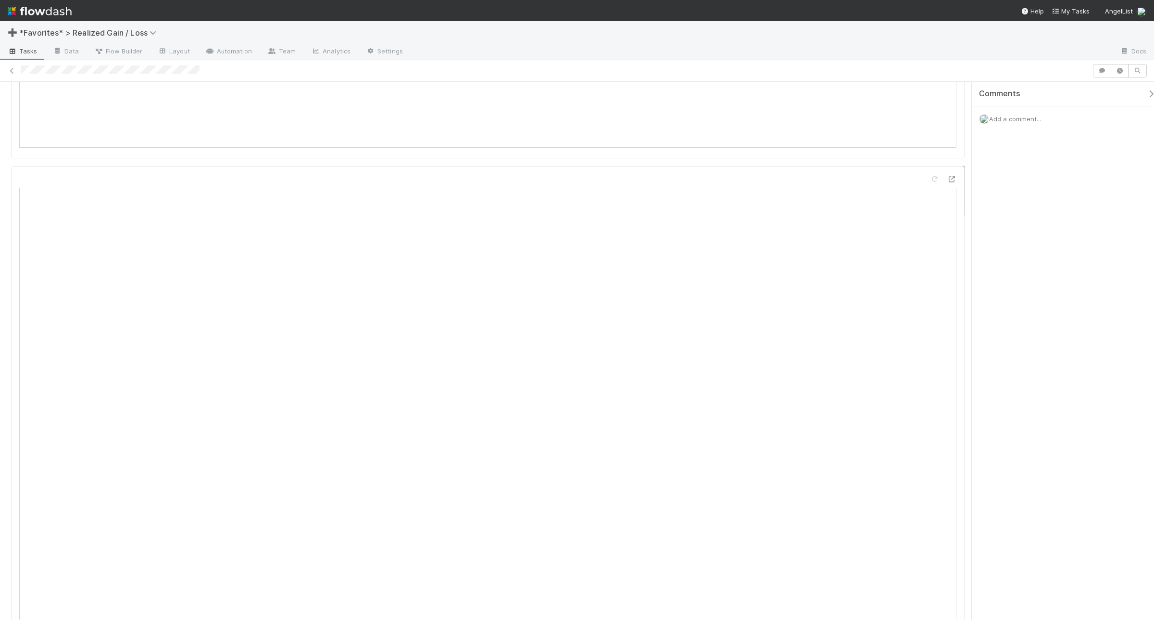
scroll to position [842, 0]
